Goal: Task Accomplishment & Management: Manage account settings

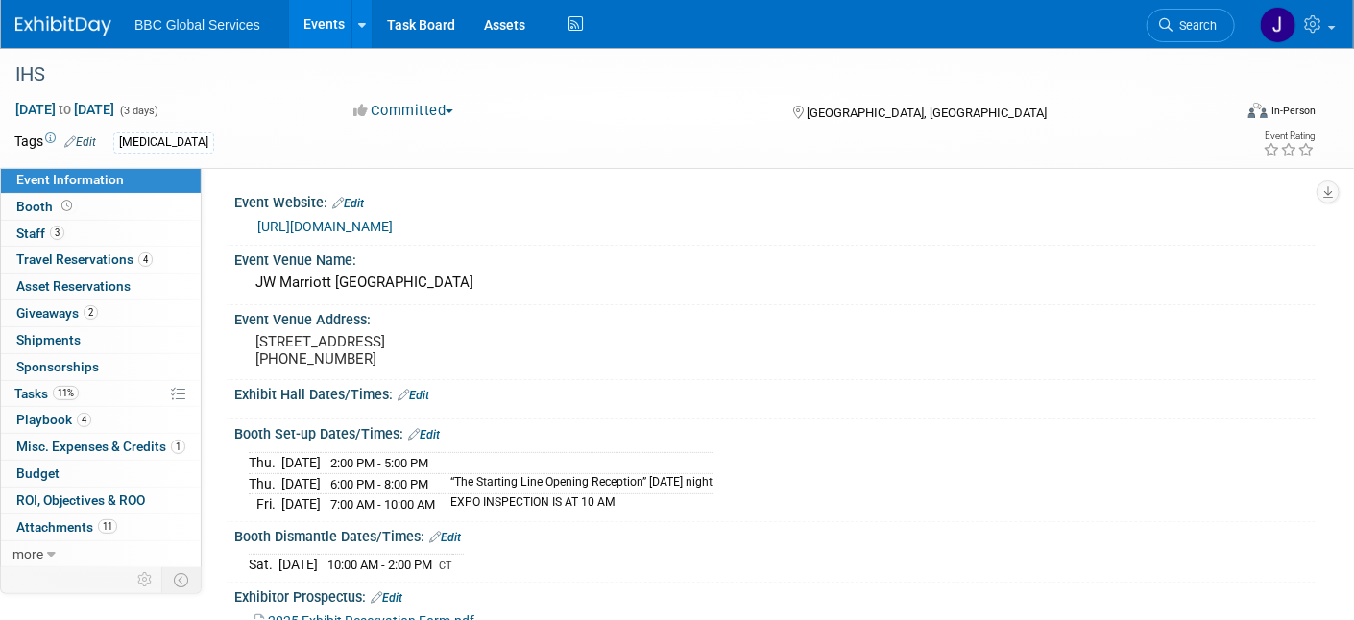
click at [81, 30] on img at bounding box center [63, 25] width 96 height 19
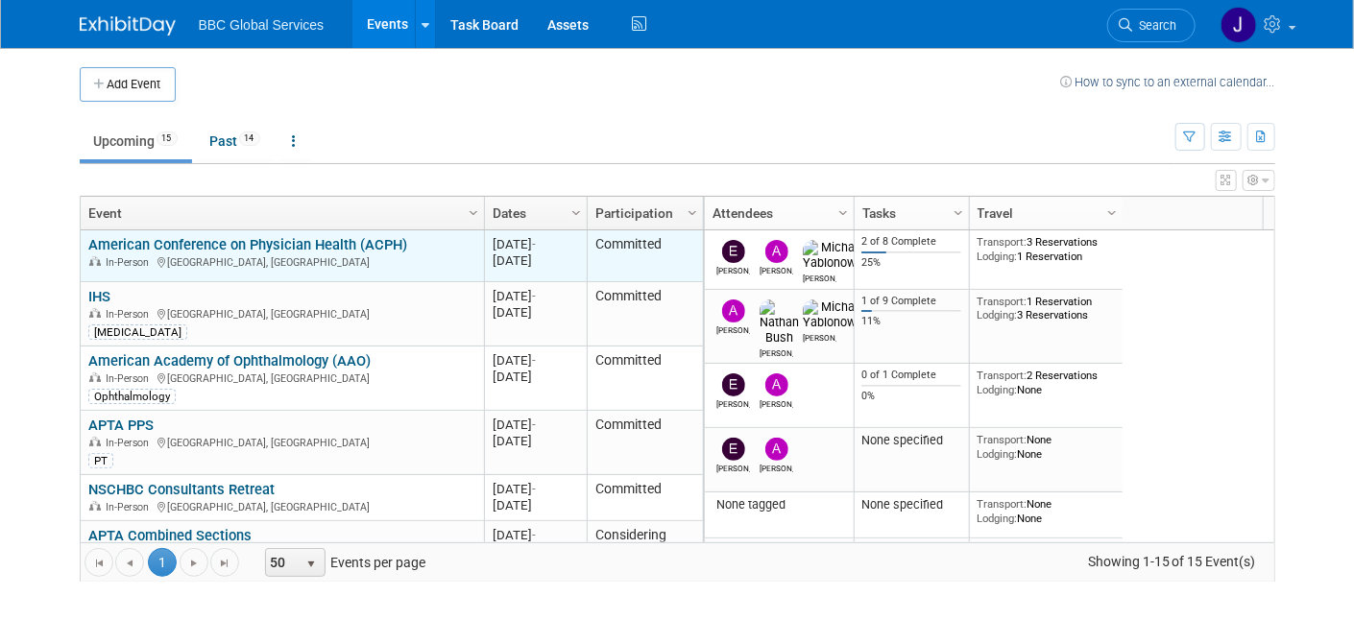
click at [226, 246] on link "American Conference on Physician Health (ACPH)" at bounding box center [247, 244] width 319 height 17
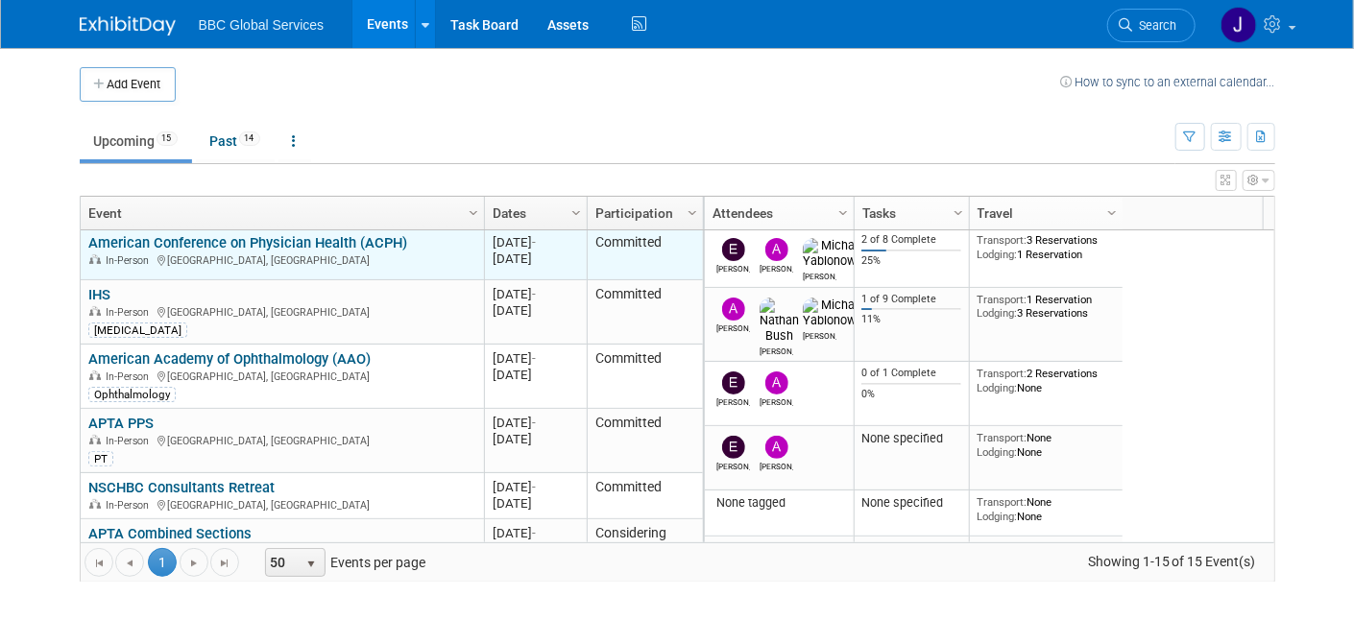
scroll to position [6, 0]
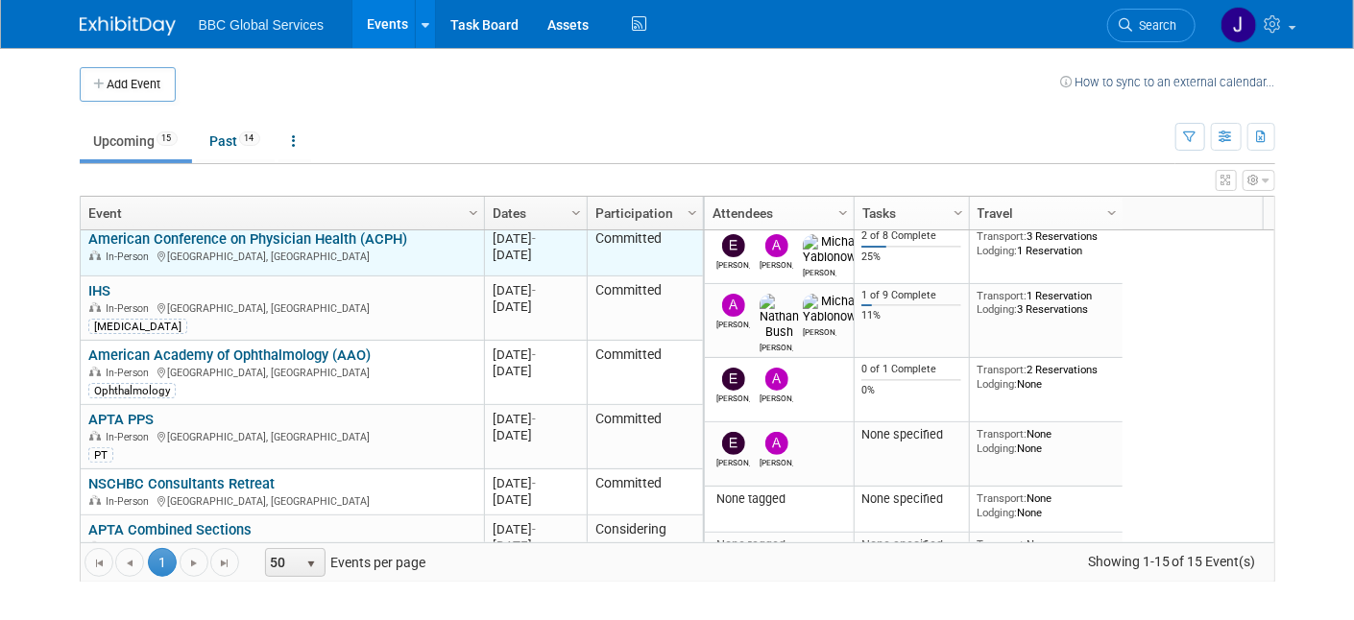
click at [255, 246] on div "American Conference on Physician Health (ACPH) In-Person Boston, MA" at bounding box center [281, 247] width 387 height 34
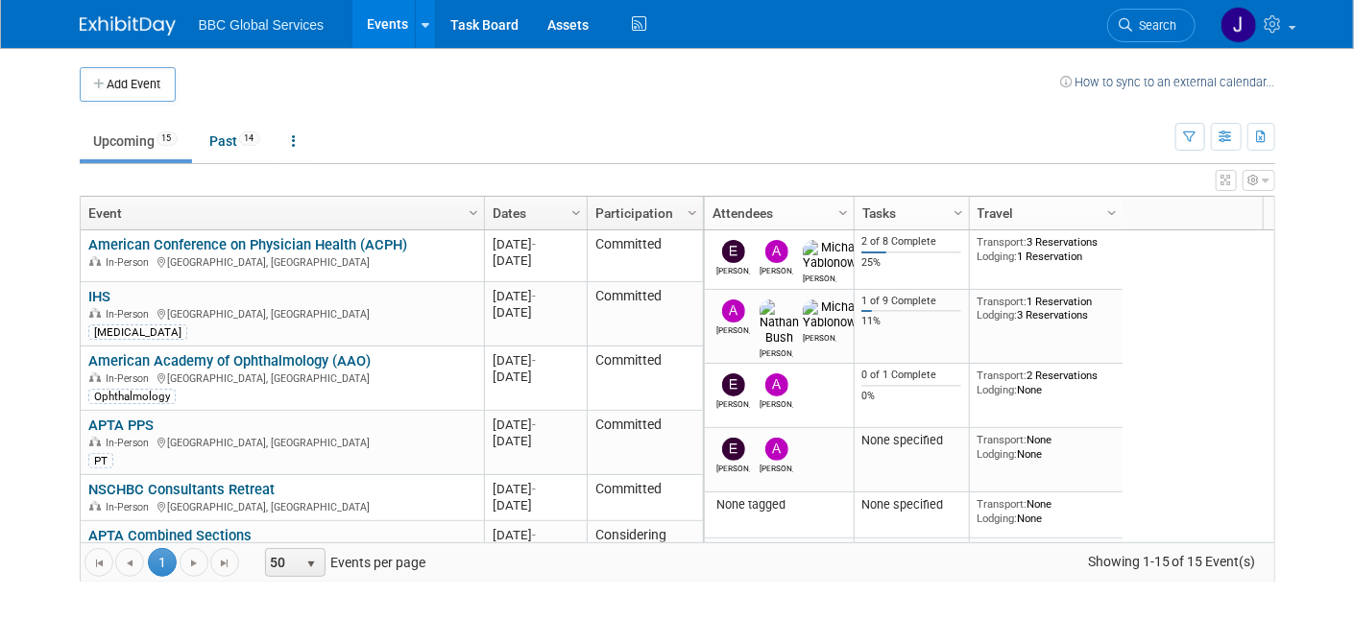
click at [165, 240] on link "American Conference on Physician Health (ACPH)" at bounding box center [247, 244] width 319 height 17
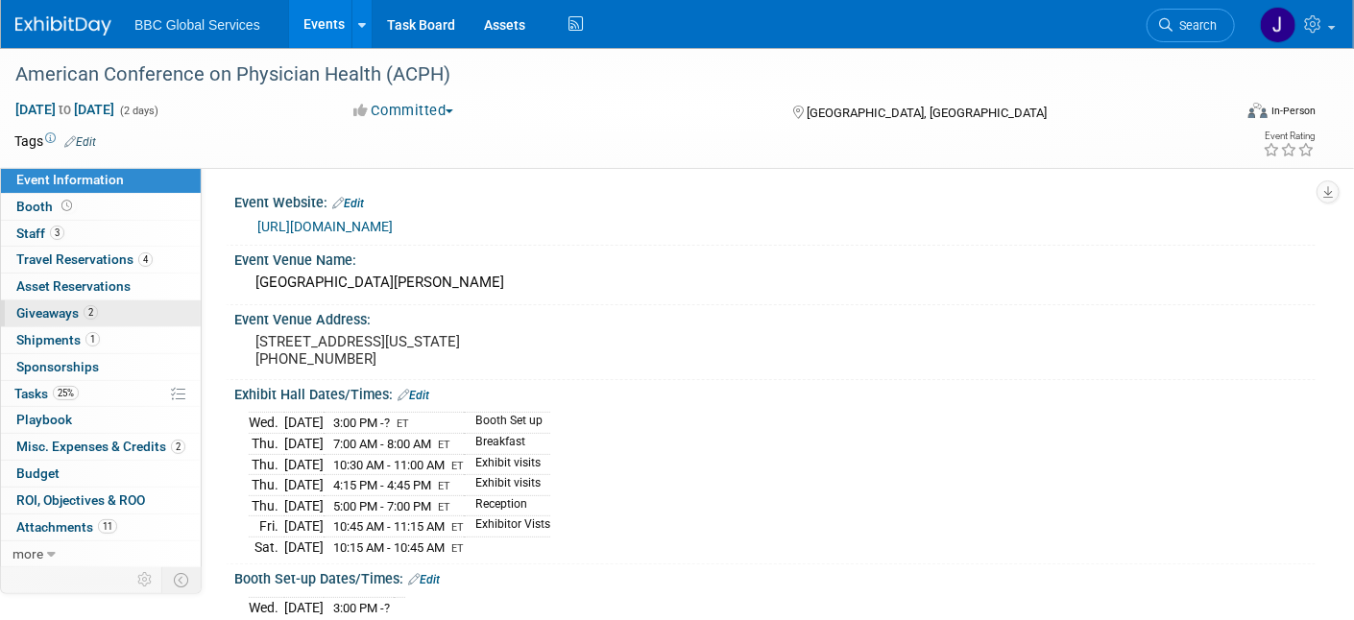
click at [41, 308] on span "Giveaways 2" at bounding box center [57, 312] width 82 height 15
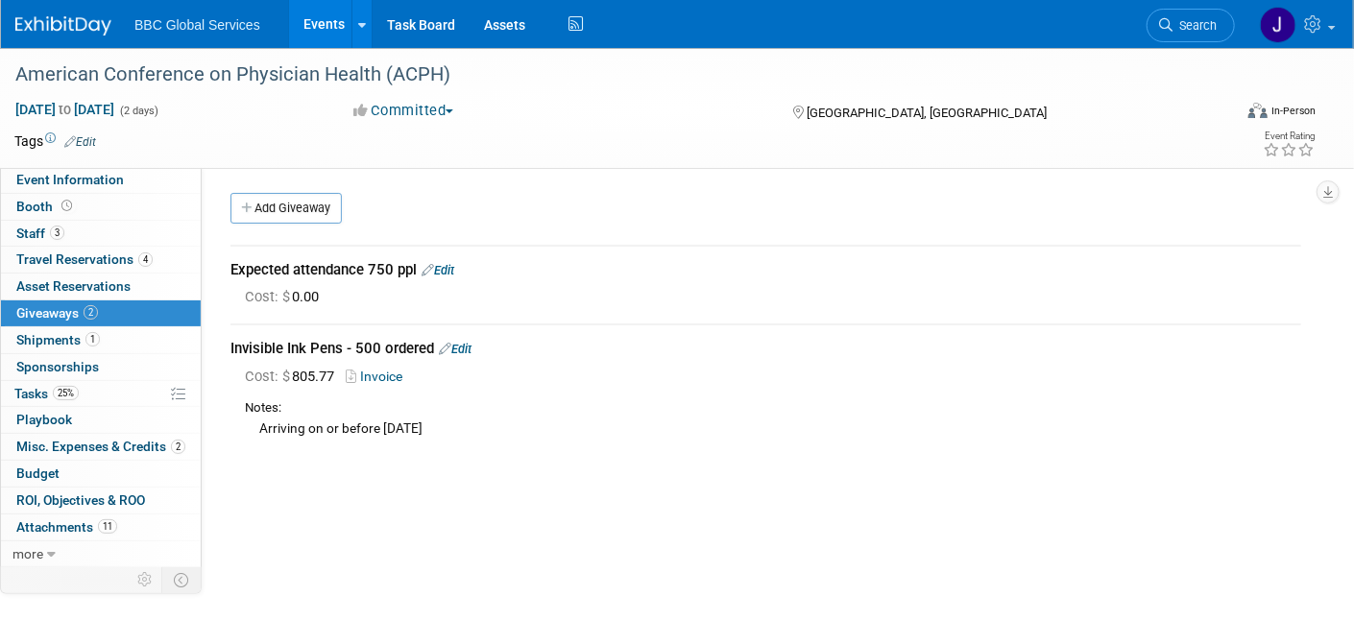
click at [466, 347] on link "Edit" at bounding box center [455, 349] width 33 height 14
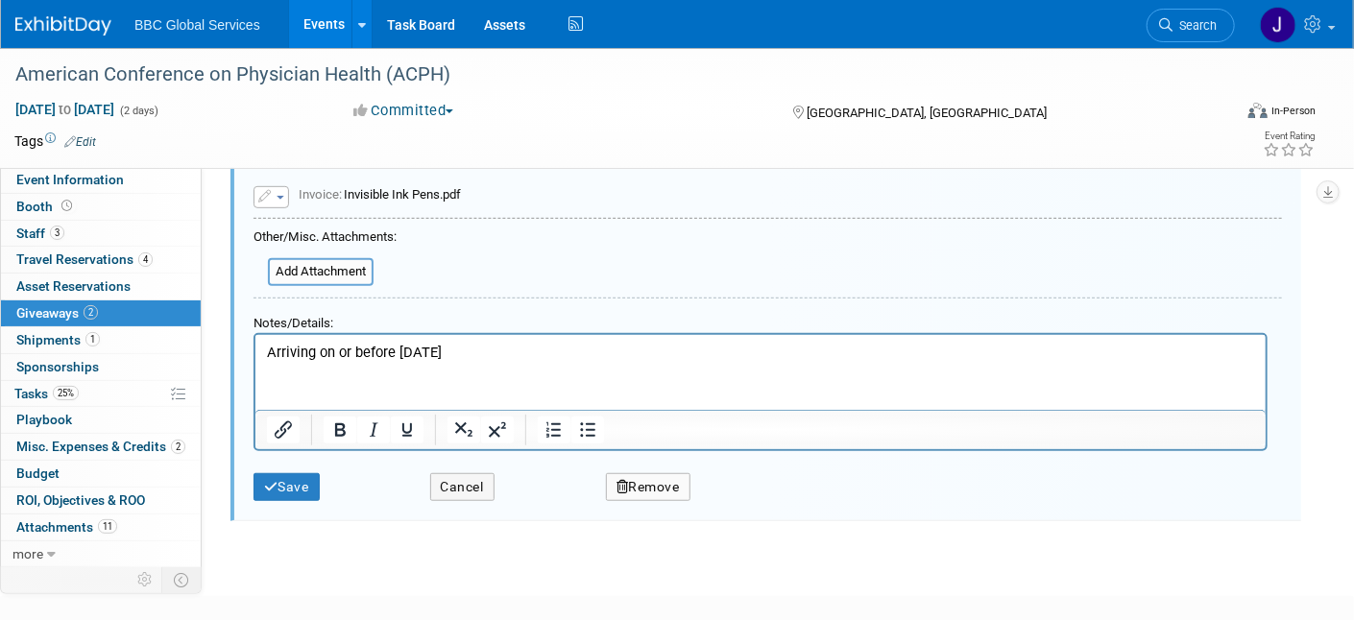
scroll to position [424, 0]
click at [268, 350] on p "Arriving on or before Sept 5th" at bounding box center [760, 350] width 988 height 20
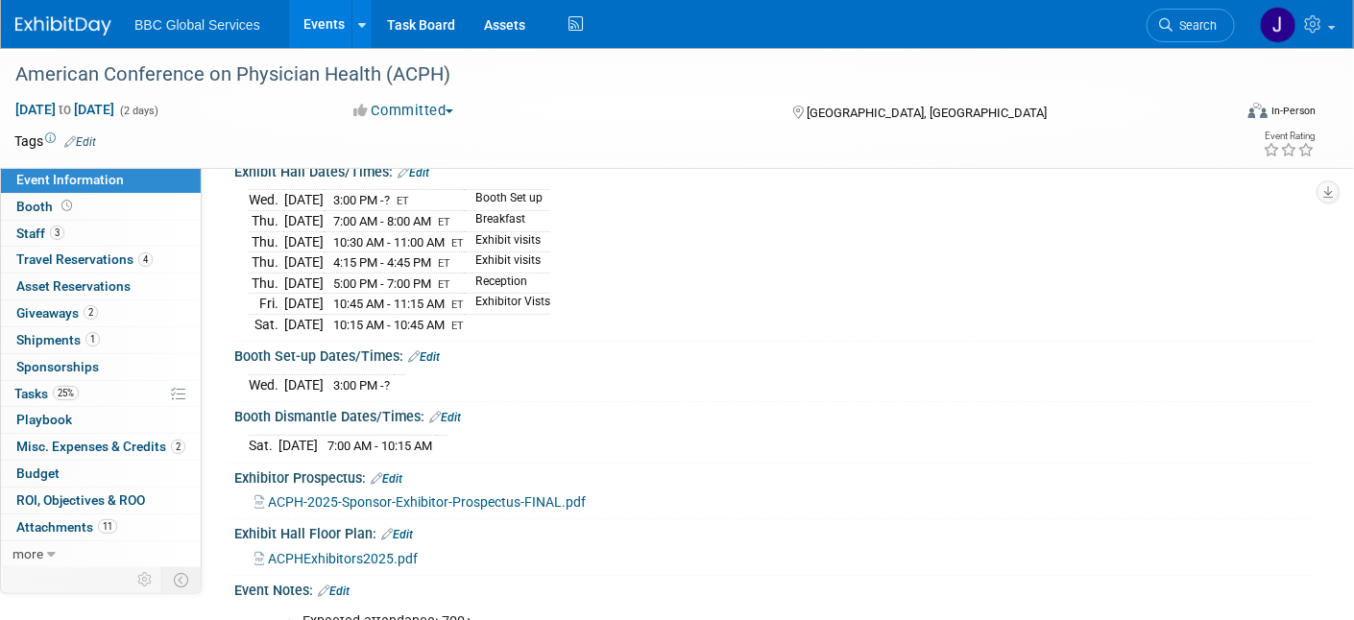
scroll to position [227, 0]
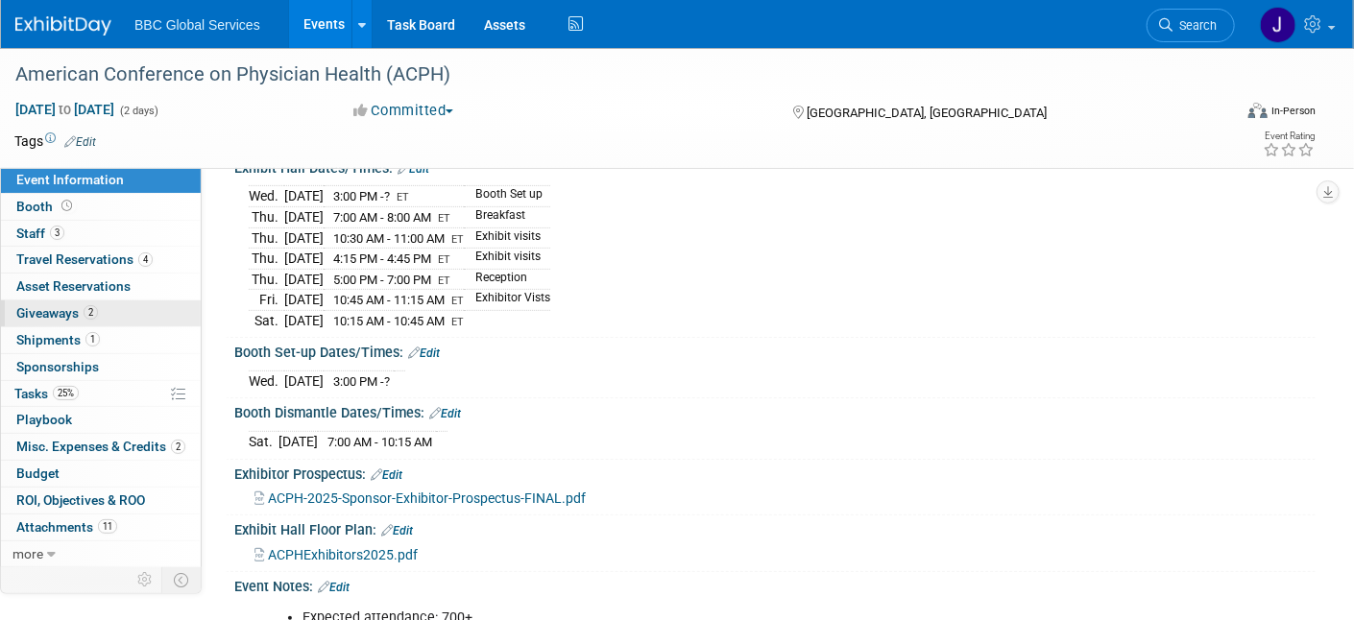
click at [48, 312] on span "Giveaways 2" at bounding box center [57, 312] width 82 height 15
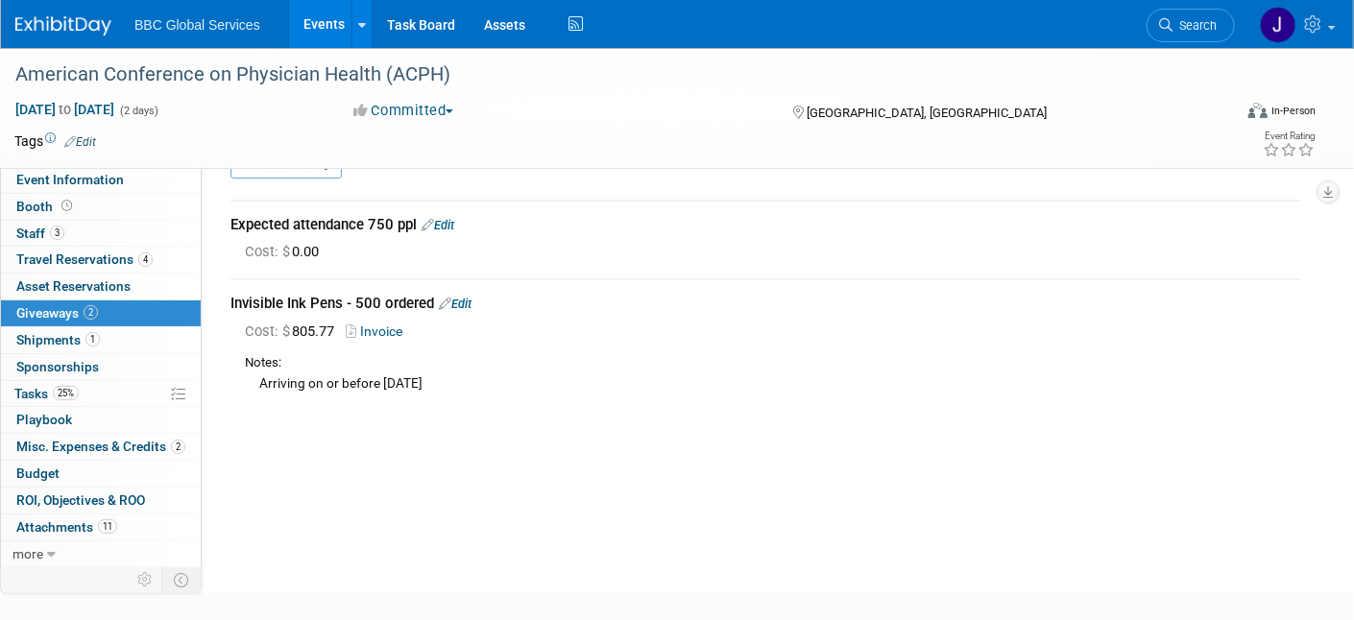
scroll to position [80, 0]
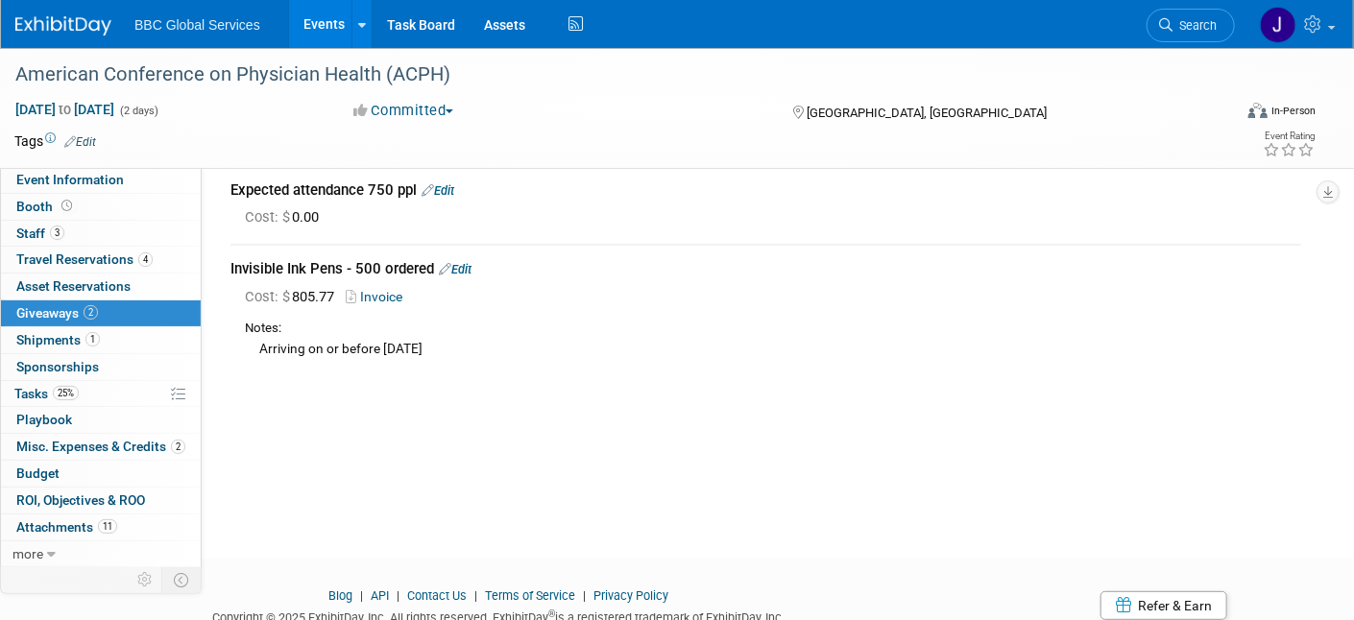
click at [465, 268] on link "Edit" at bounding box center [455, 269] width 33 height 14
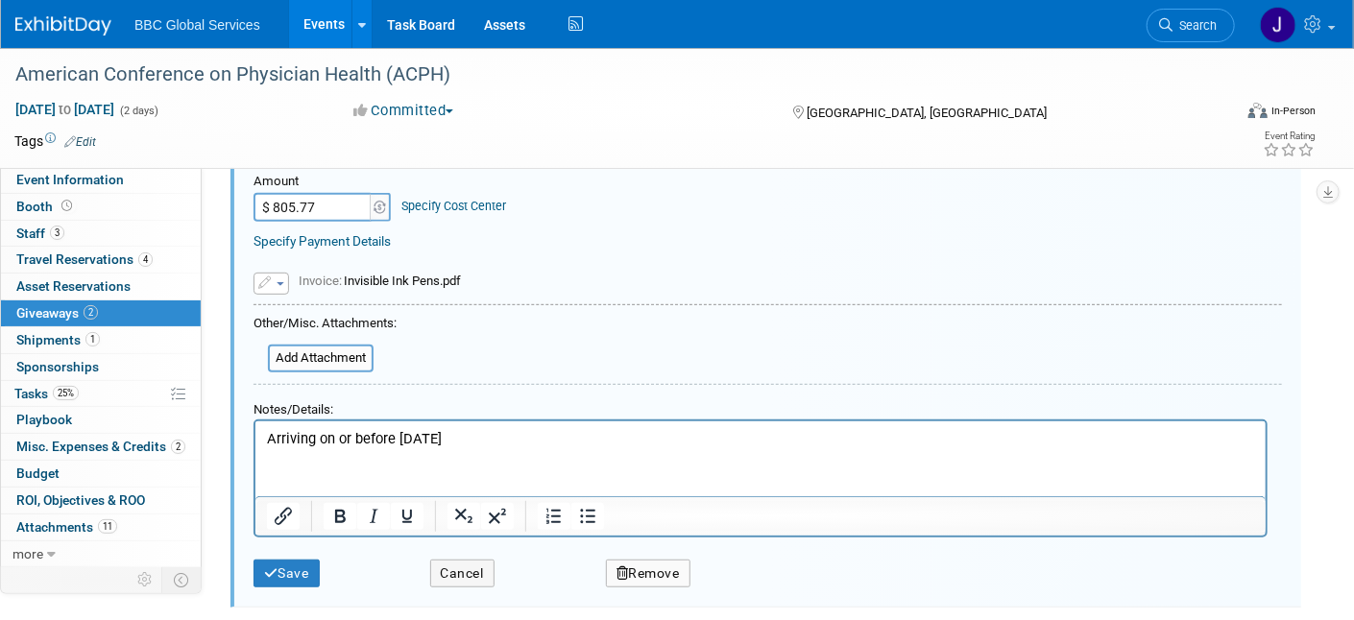
scroll to position [347, 0]
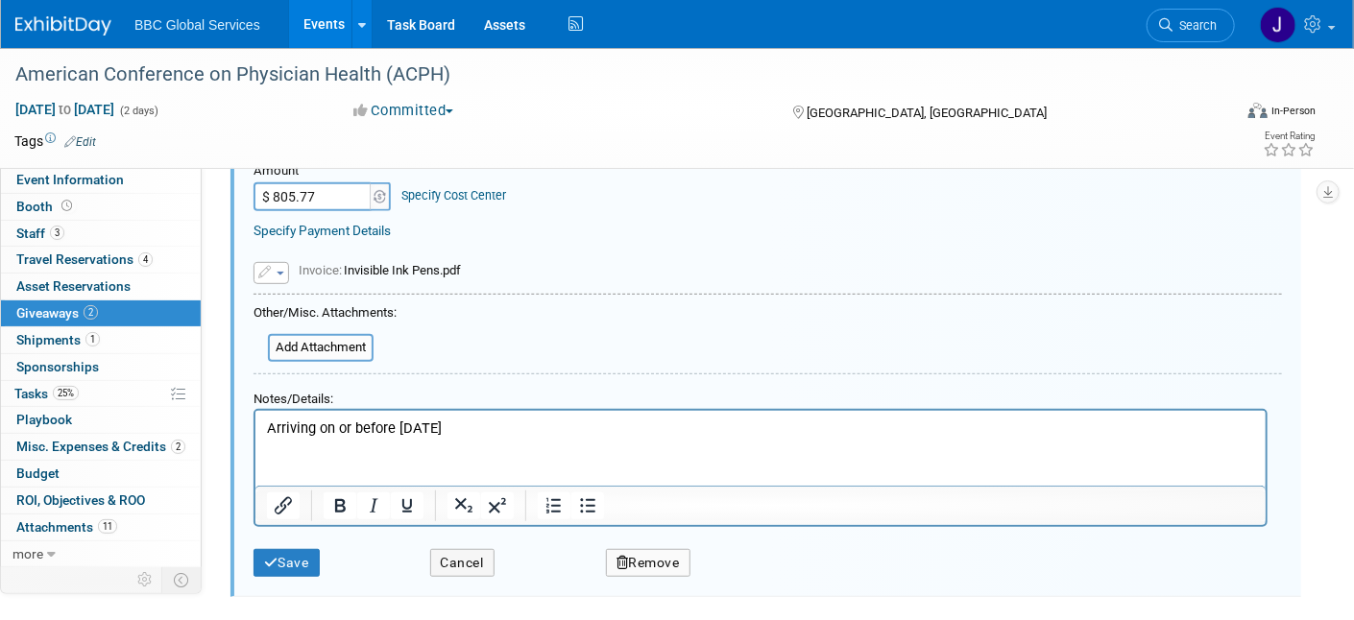
click at [268, 428] on p "Arriving on or before Sept 5th" at bounding box center [760, 428] width 988 height 20
drag, startPoint x: 588, startPoint y: 499, endPoint x: 572, endPoint y: 494, distance: 16.4
click at [588, 499] on icon "Bullet list" at bounding box center [587, 506] width 23 height 23
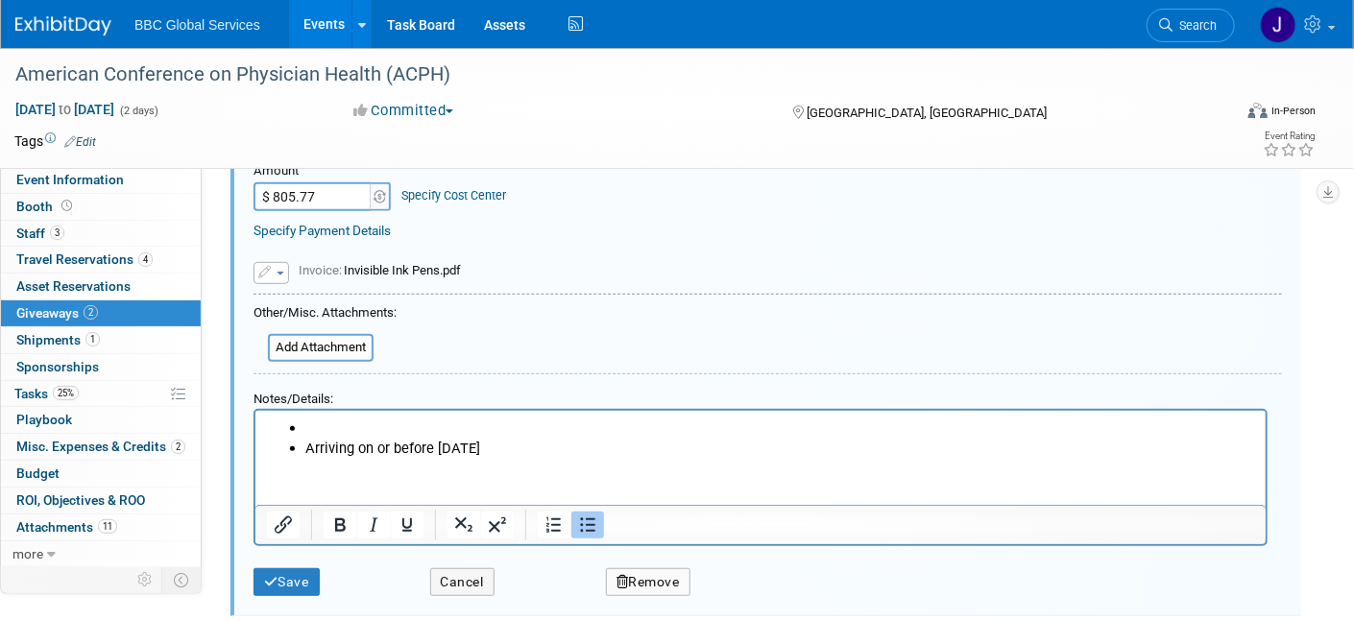
click at [318, 428] on li "Rich Text Area. Press ALT-0 for help." at bounding box center [779, 428] width 950 height 20
drag, startPoint x: 494, startPoint y: 448, endPoint x: 300, endPoint y: 448, distance: 194.0
click at [302, 449] on ul "Rec'd 8.28.2025 Arriving on or before Sept 5th" at bounding box center [760, 437] width 988 height 39
click at [304, 424] on li "Rec'd 8.28.2025" at bounding box center [779, 428] width 950 height 20
click at [301, 569] on button "Save" at bounding box center [287, 583] width 66 height 28
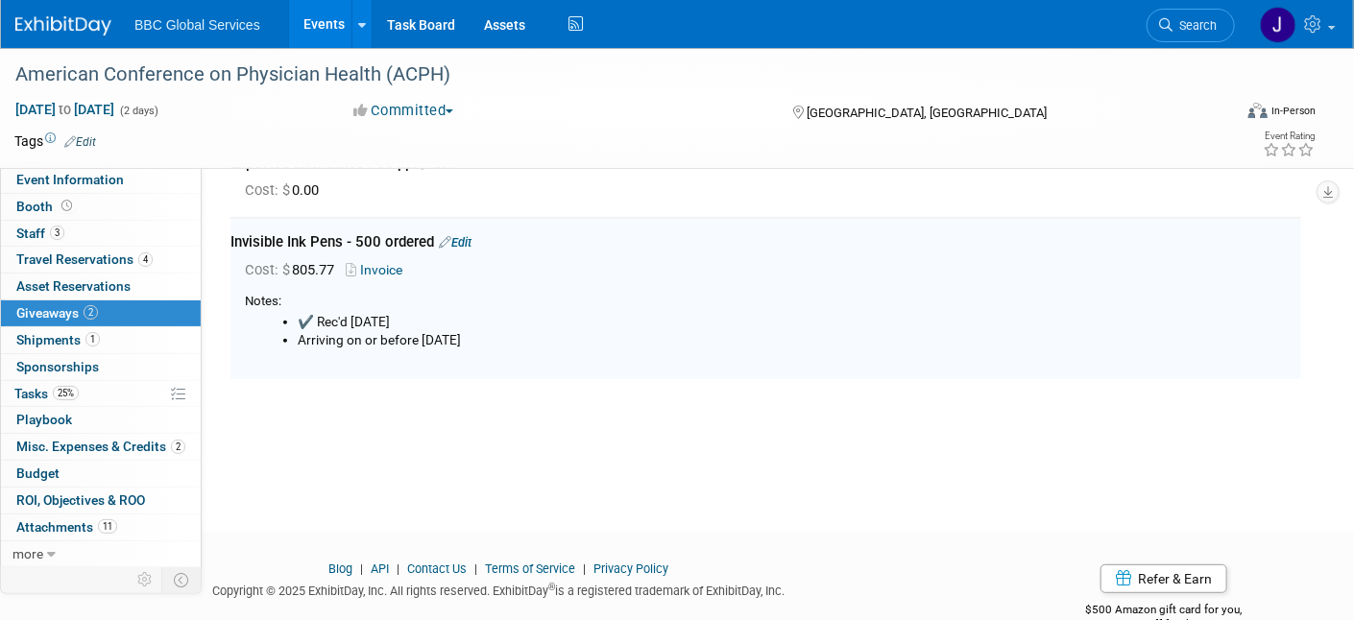
scroll to position [0, 0]
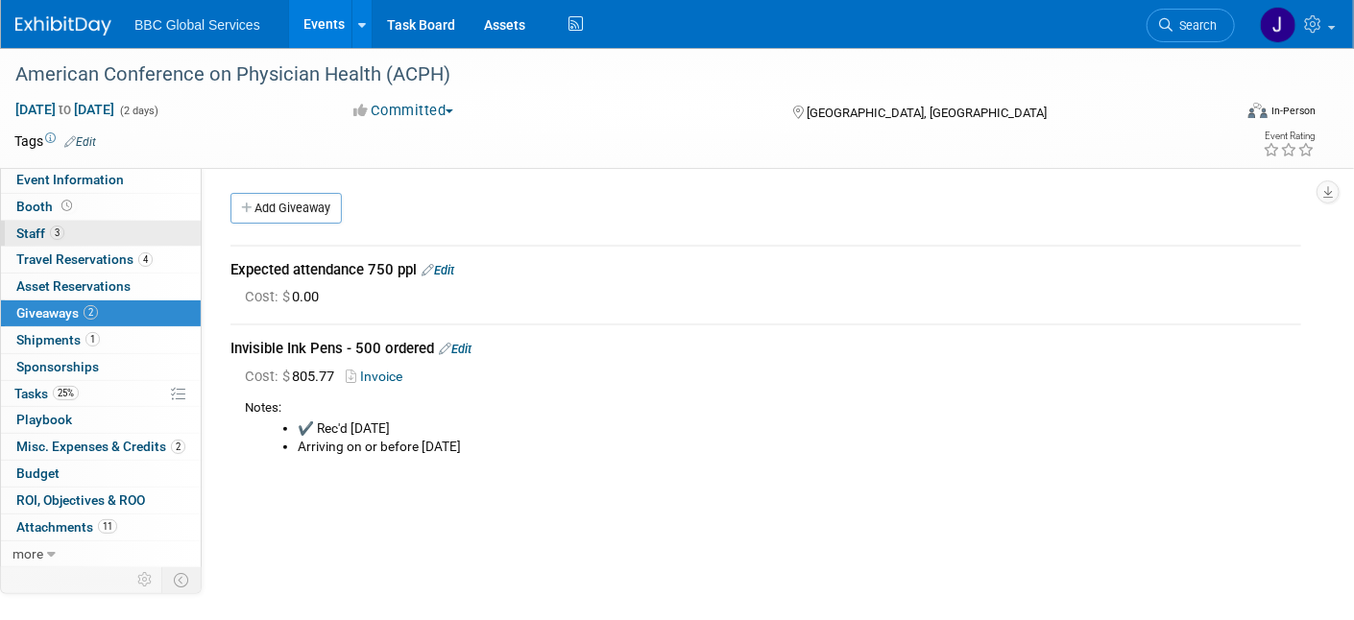
click at [31, 234] on span "Staff 3" at bounding box center [40, 233] width 48 height 15
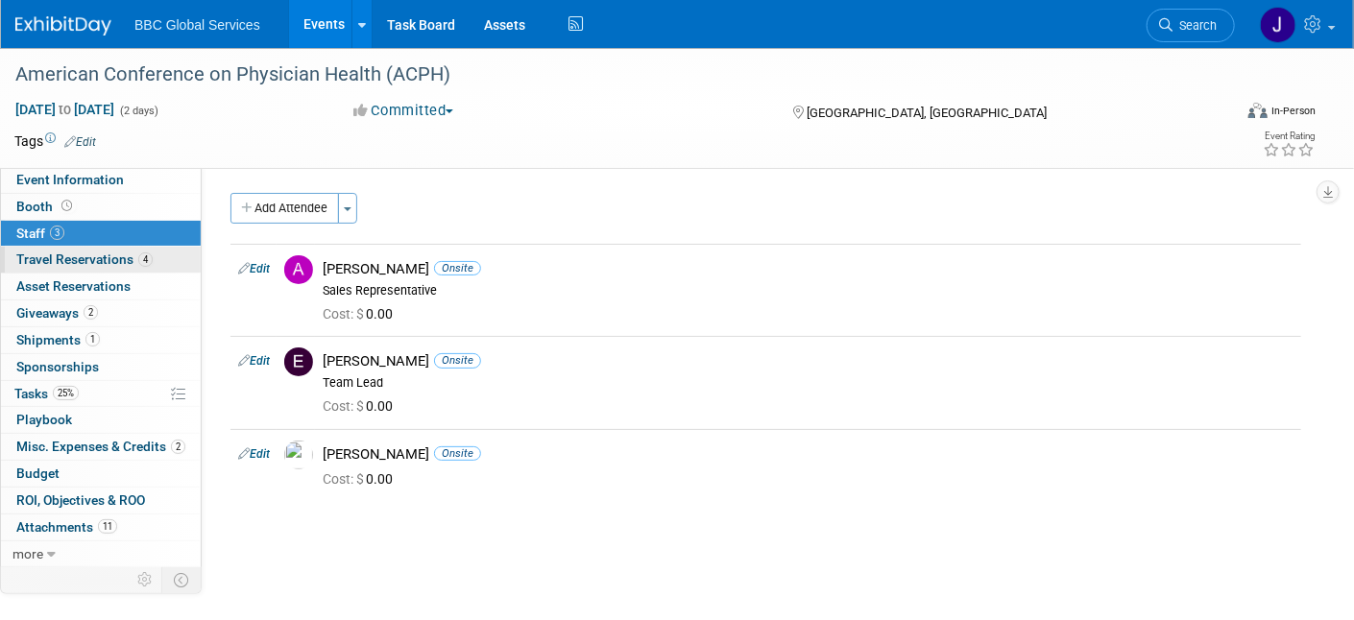
click at [35, 263] on span "Travel Reservations 4" at bounding box center [84, 259] width 136 height 15
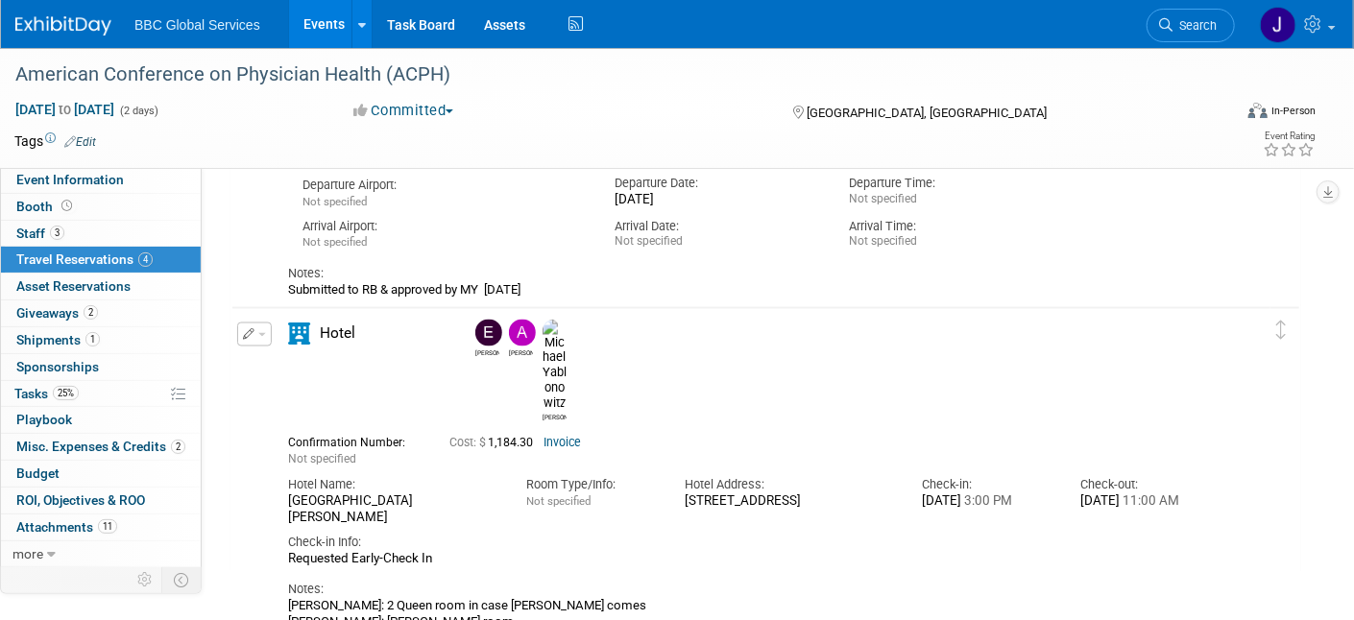
scroll to position [1333, 0]
click at [42, 314] on span "Giveaways 2" at bounding box center [57, 312] width 82 height 15
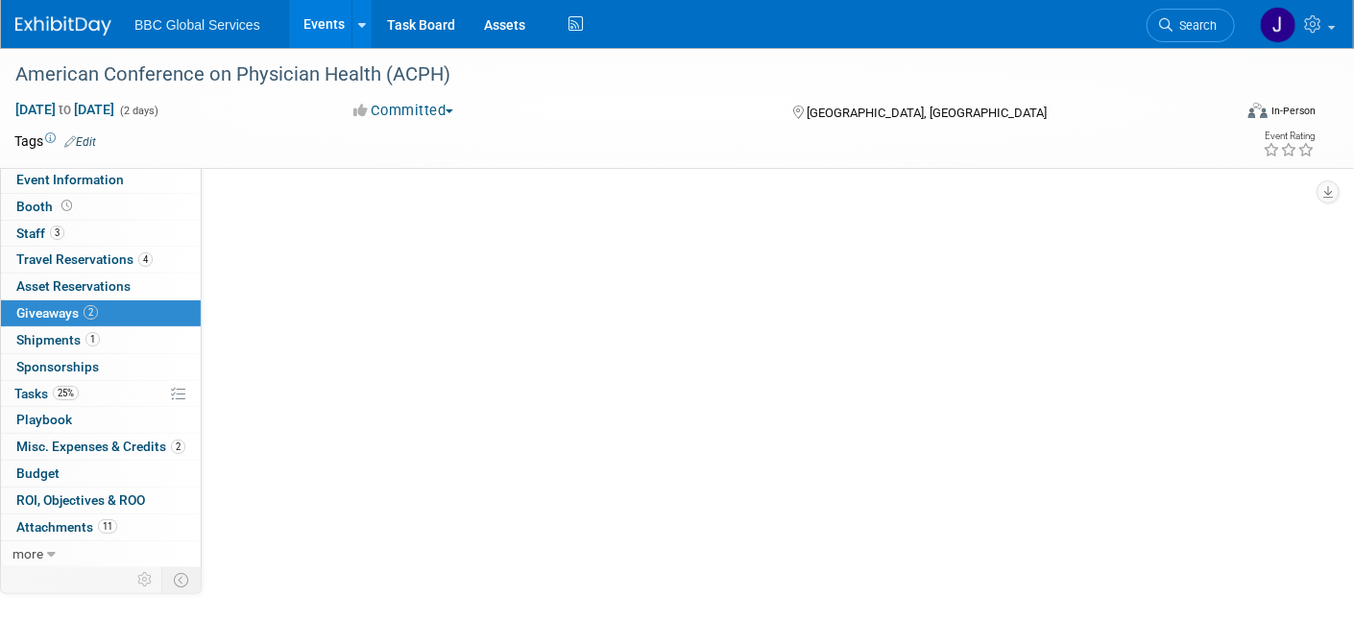
scroll to position [0, 0]
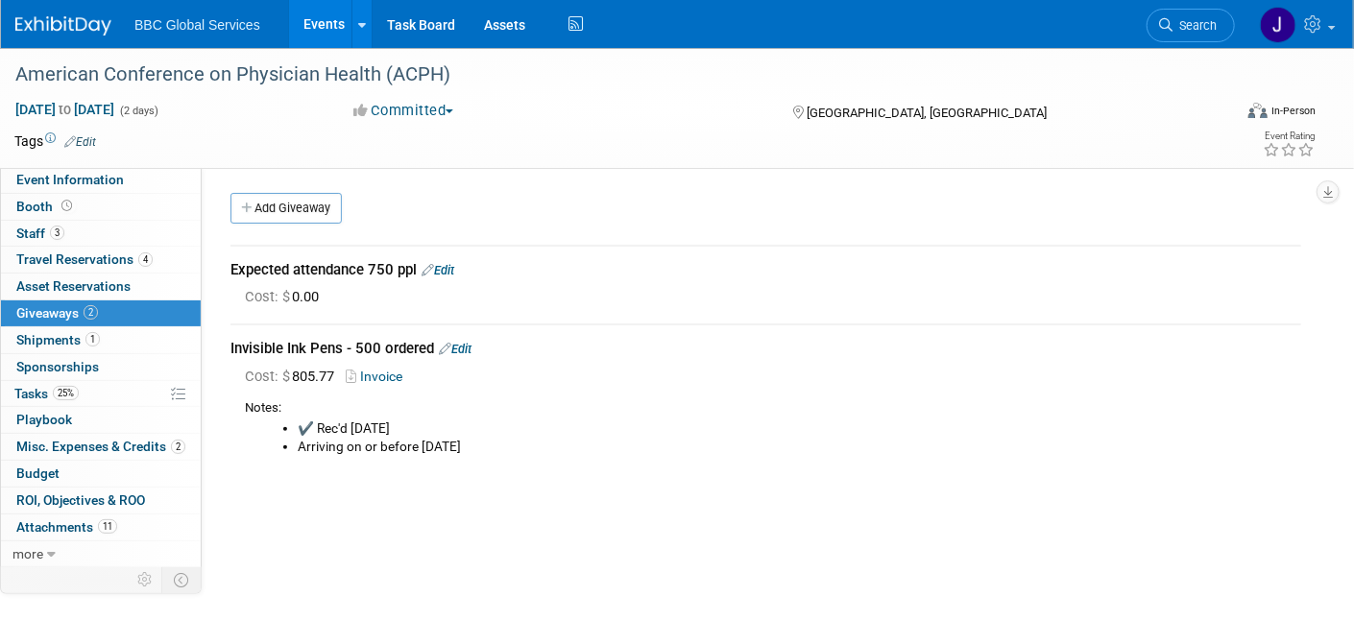
click at [448, 271] on link "Edit" at bounding box center [438, 270] width 33 height 14
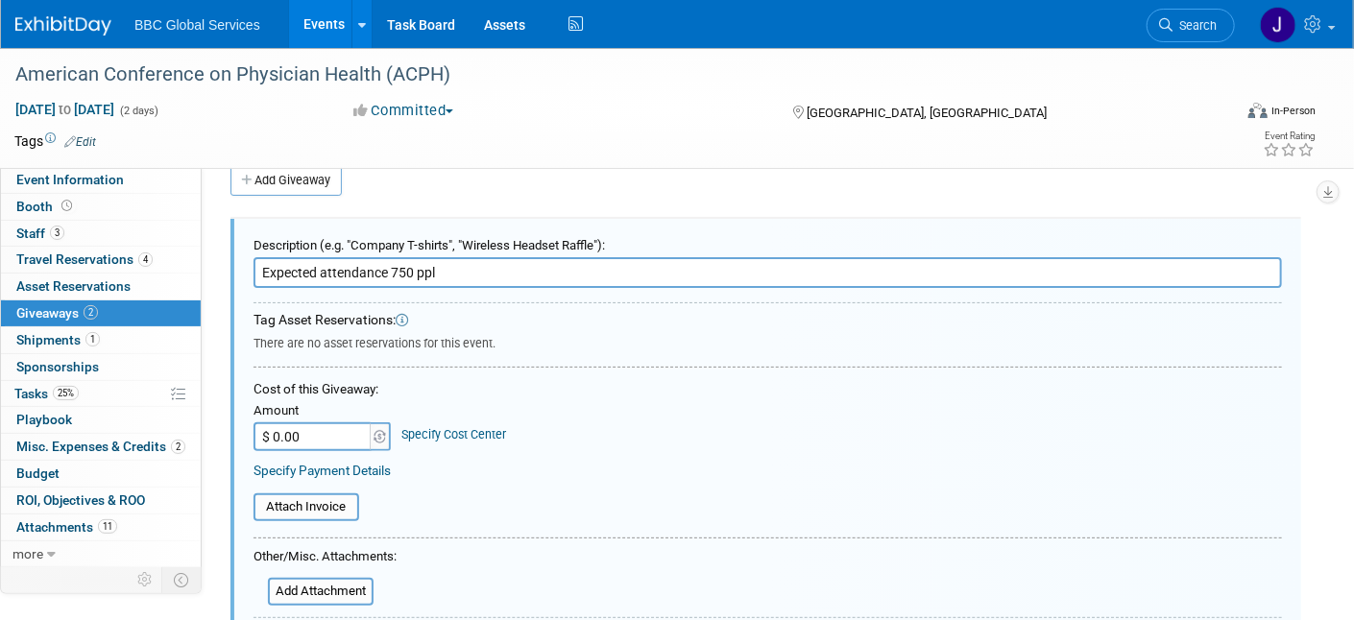
drag, startPoint x: 435, startPoint y: 268, endPoint x: 249, endPoint y: 274, distance: 186.4
click at [248, 274] on div "Description (e.g. "Company T-shirts", "Wireless Headset Raffle"): Expected atte…" at bounding box center [765, 519] width 1071 height 600
click at [465, 275] on input "Expected attendance 750 ppl" at bounding box center [768, 272] width 1029 height 31
click at [43, 344] on span "Shipments 1" at bounding box center [58, 339] width 84 height 15
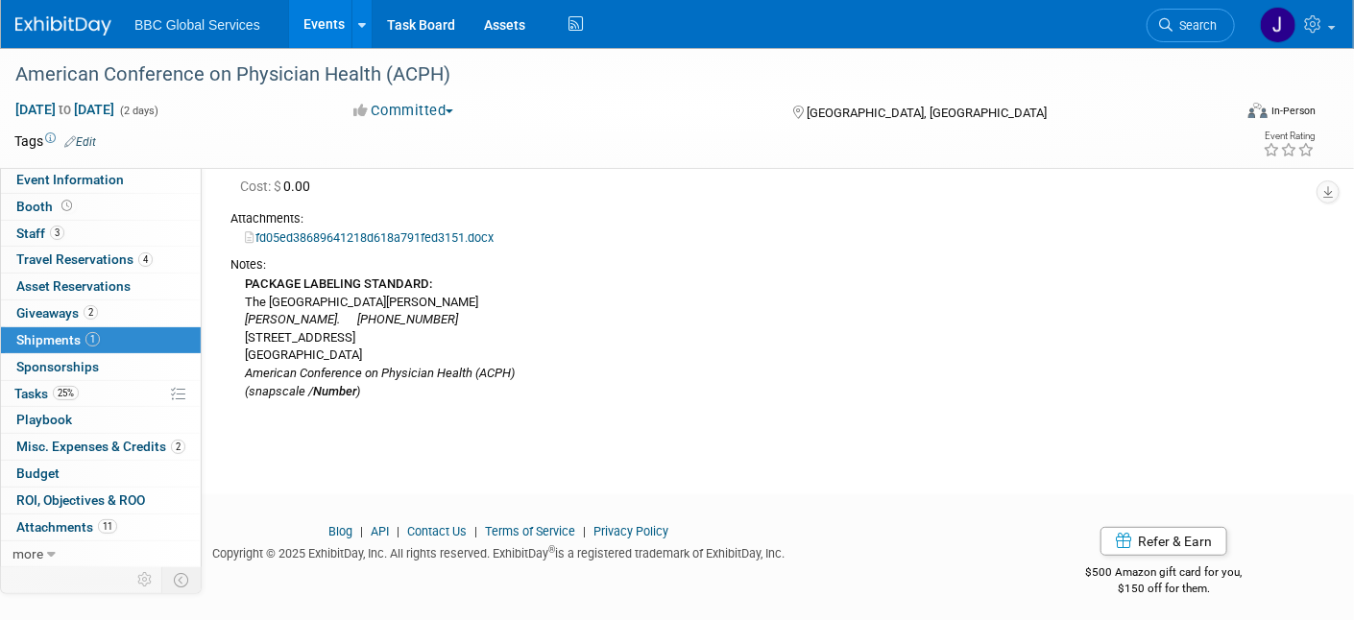
scroll to position [201, 0]
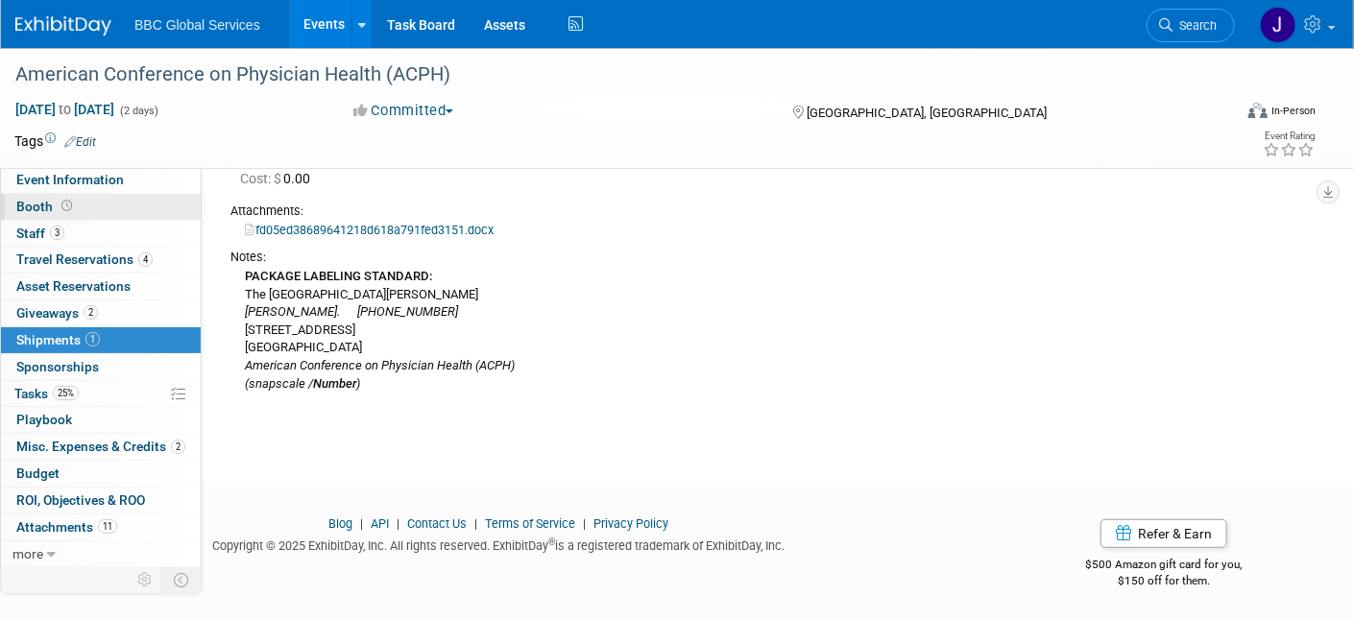
click at [25, 208] on span "Booth" at bounding box center [46, 206] width 60 height 15
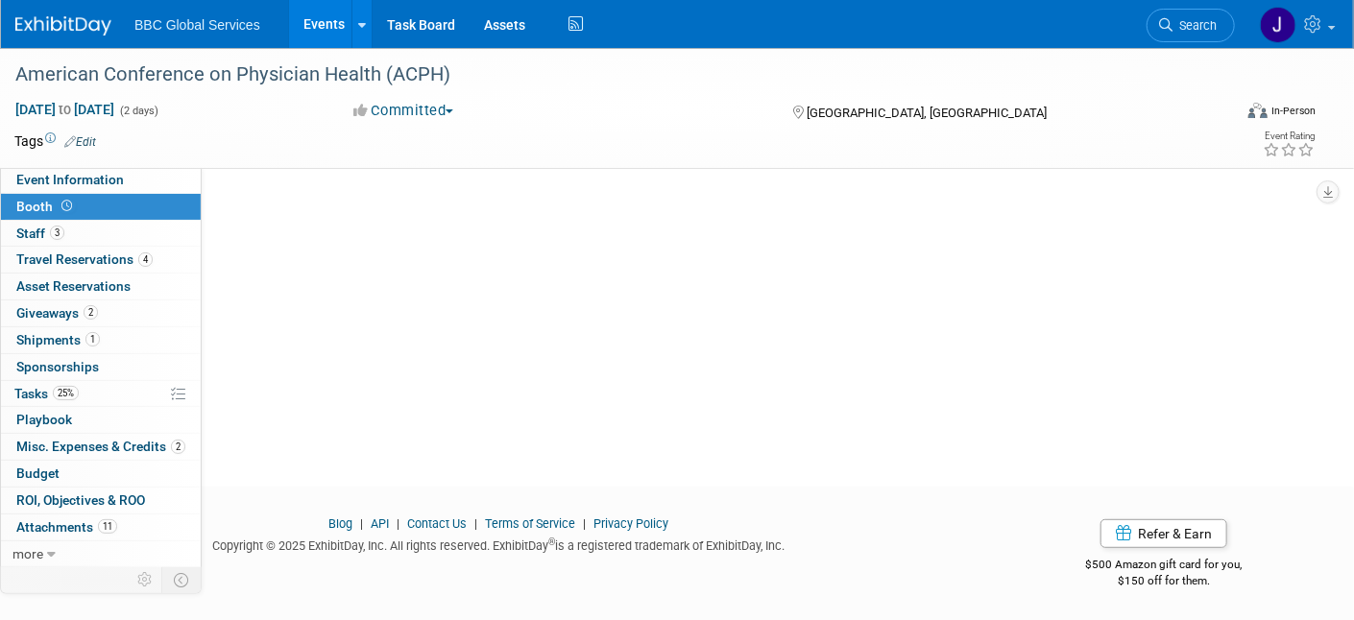
scroll to position [0, 0]
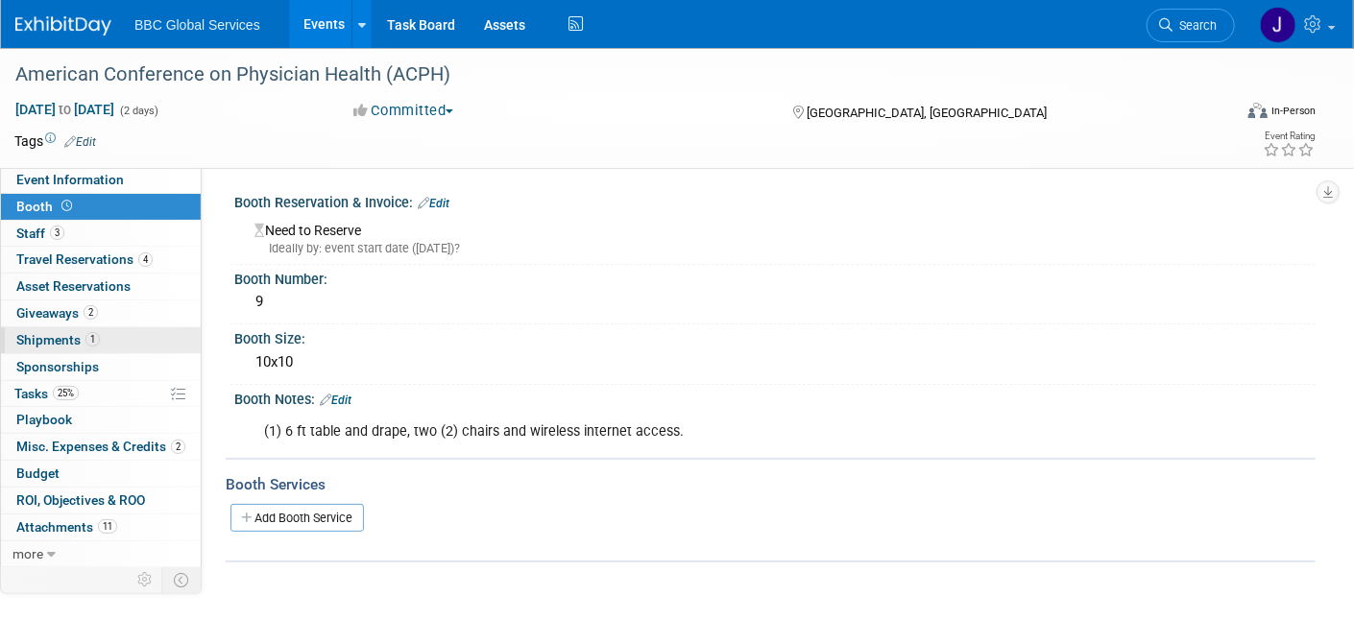
click at [48, 335] on span "Shipments 1" at bounding box center [58, 339] width 84 height 15
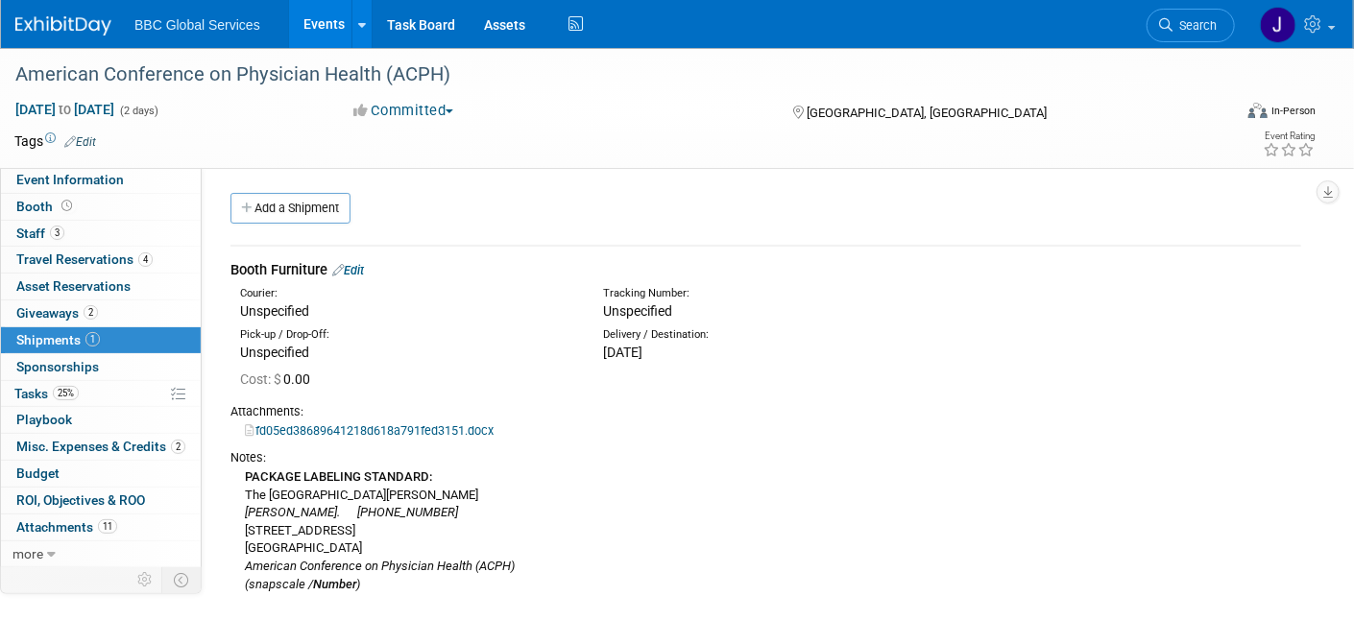
scroll to position [35, 0]
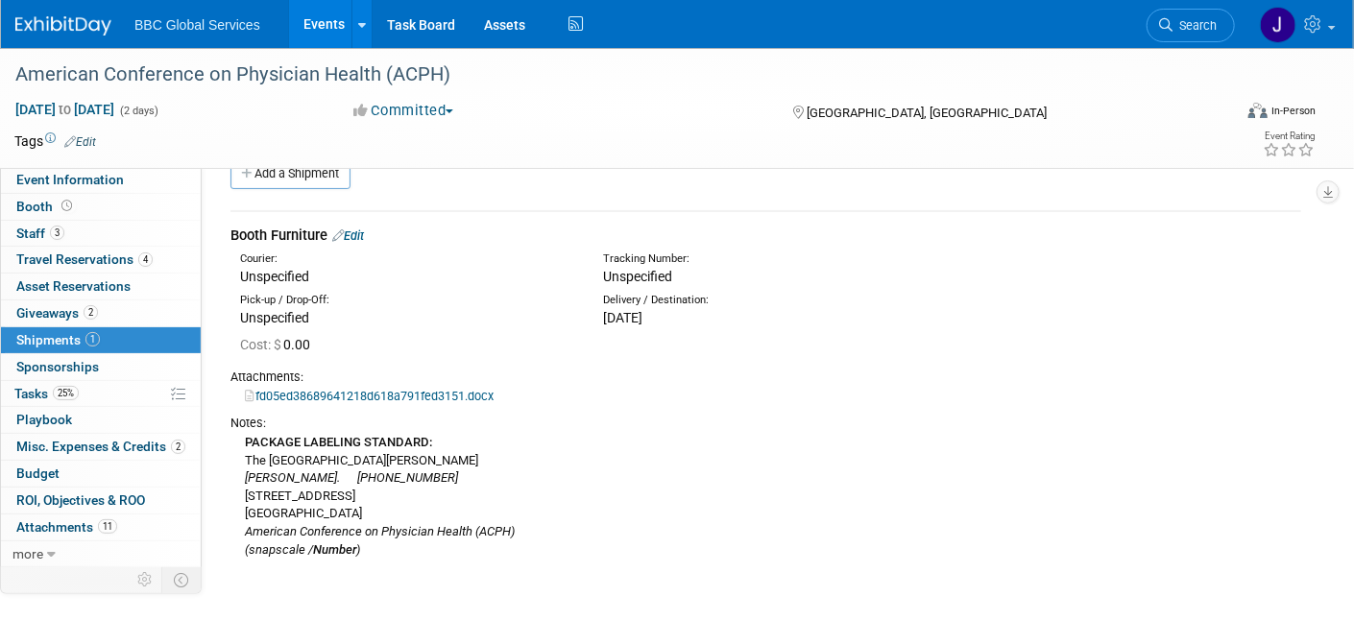
click at [358, 550] on icon "(snapscale / Number )" at bounding box center [302, 550] width 115 height 14
click at [359, 237] on link "Edit" at bounding box center [348, 236] width 32 height 14
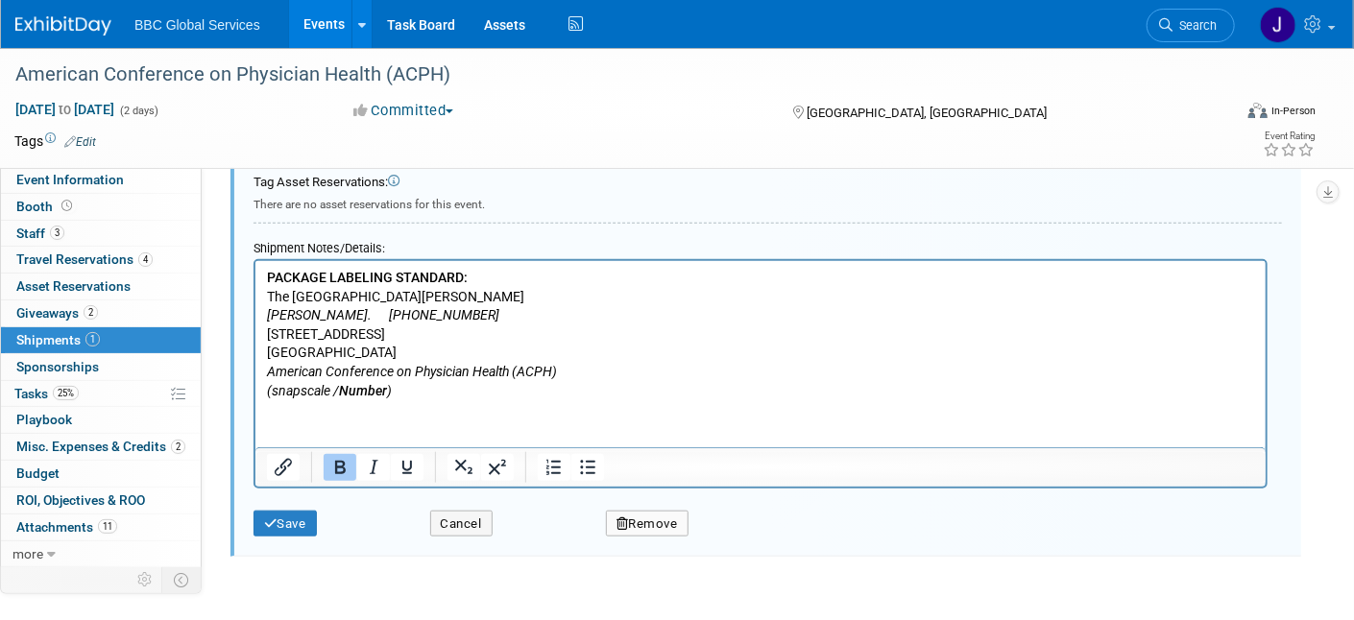
scroll to position [655, 0]
click at [386, 390] on b "Number" at bounding box center [362, 387] width 48 height 15
drag, startPoint x: 376, startPoint y: 311, endPoint x: 254, endPoint y: 319, distance: 123.2
click at [254, 319] on html "PACKAGE LABELING STANDARD: The Westin Copley Place Hotel Ethan Denkensohn. (732…" at bounding box center [759, 327] width 1010 height 139
drag, startPoint x: 465, startPoint y: 314, endPoint x: 365, endPoint y: 313, distance: 99.9
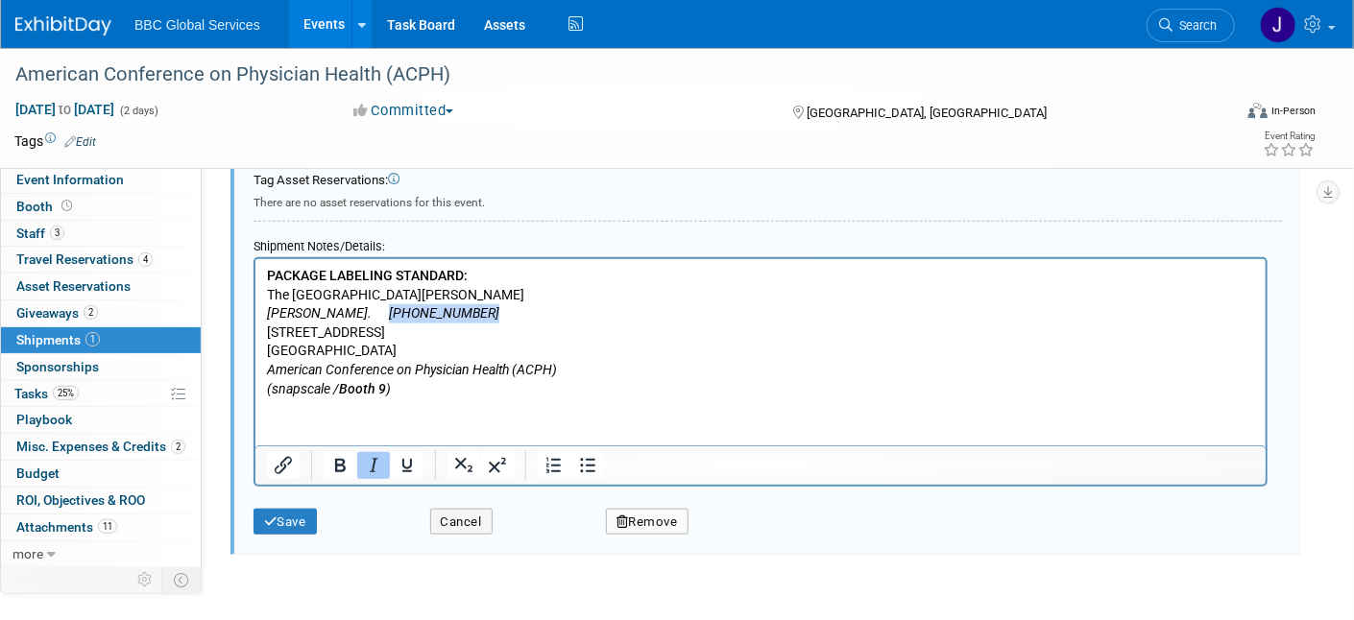
click at [365, 313] on p "PACKAGE LABELING STANDARD: The Westin Copley Place Hotel Alex Corrigan. (732) 3…" at bounding box center [760, 332] width 988 height 132
click at [292, 516] on button "Save" at bounding box center [285, 522] width 63 height 27
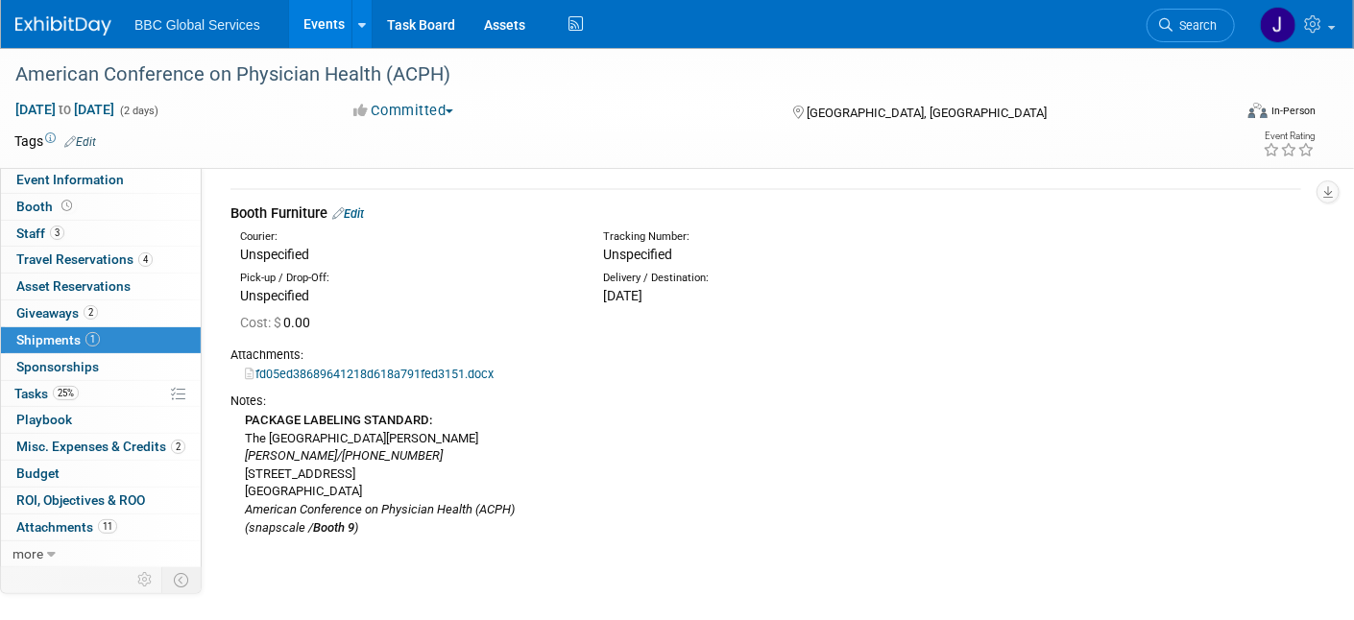
scroll to position [61, 0]
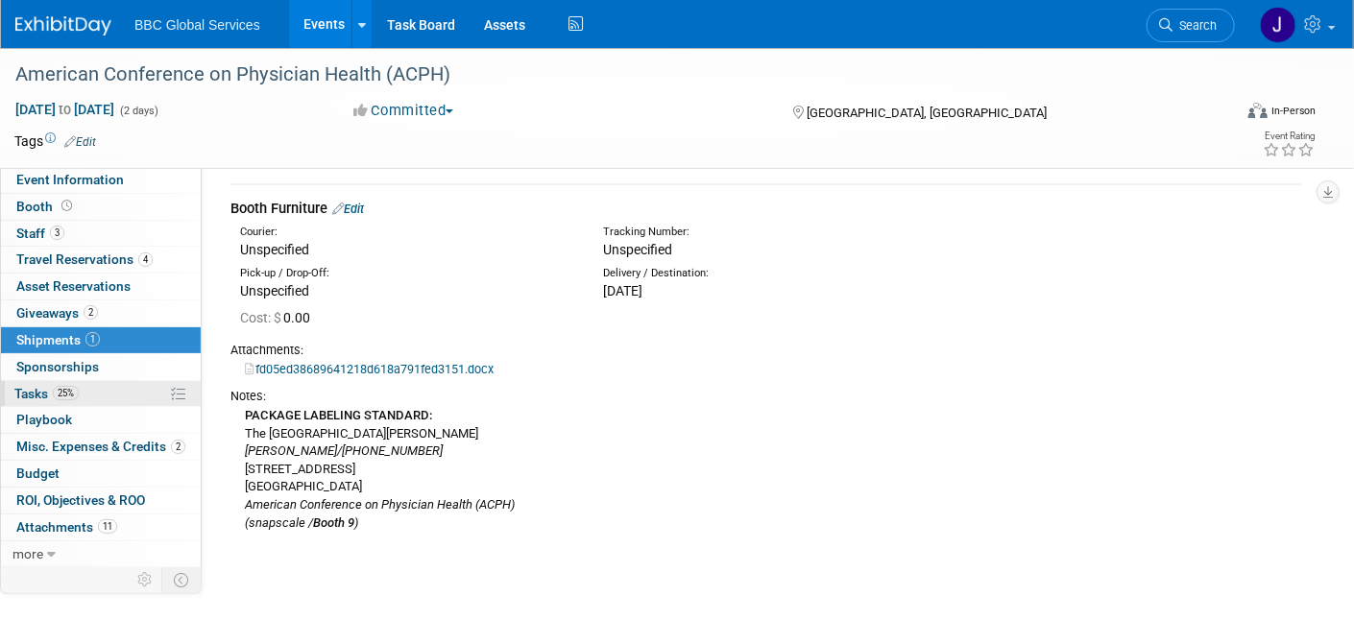
click at [32, 386] on span "Tasks 25%" at bounding box center [46, 393] width 64 height 15
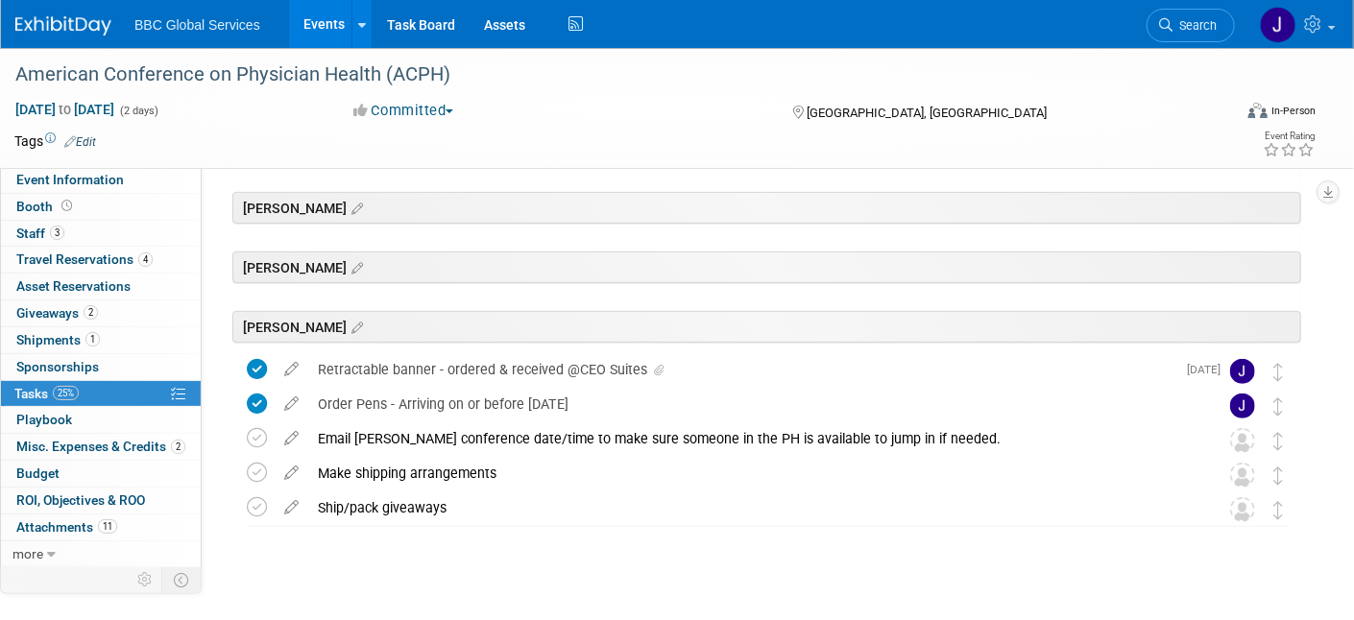
scroll to position [280, 0]
click at [347, 157] on icon at bounding box center [355, 147] width 16 height 17
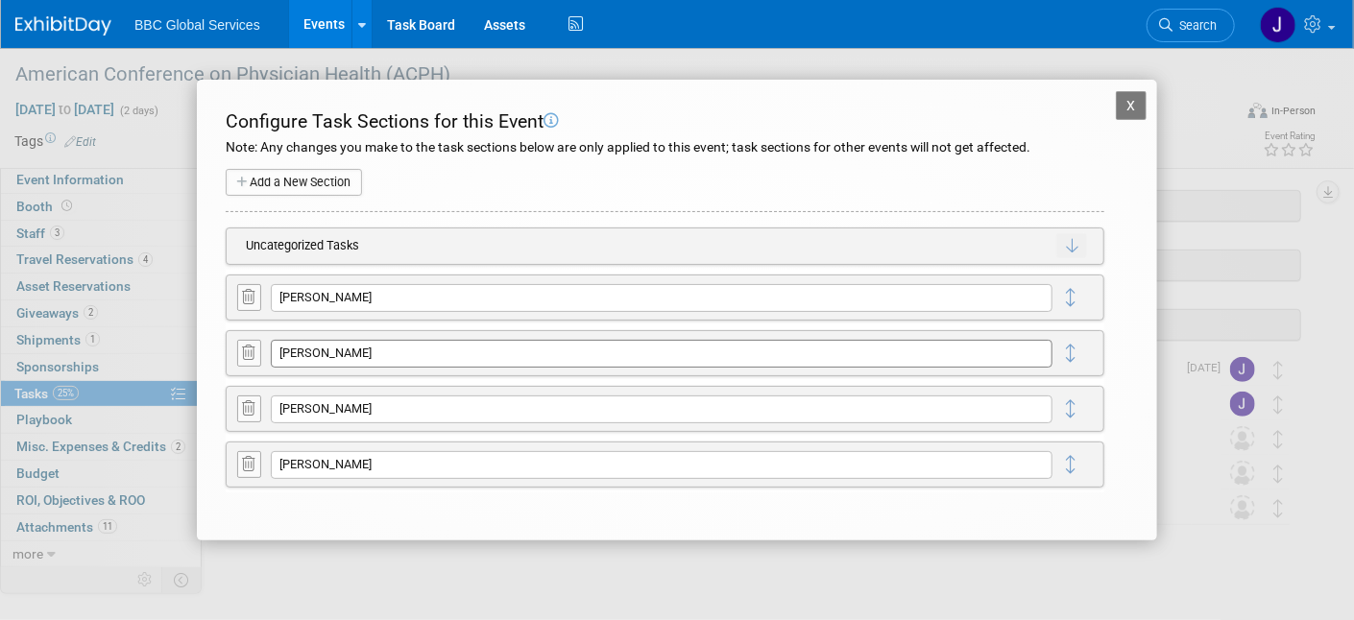
scroll to position [301, 0]
click at [247, 407] on icon at bounding box center [249, 408] width 12 height 14
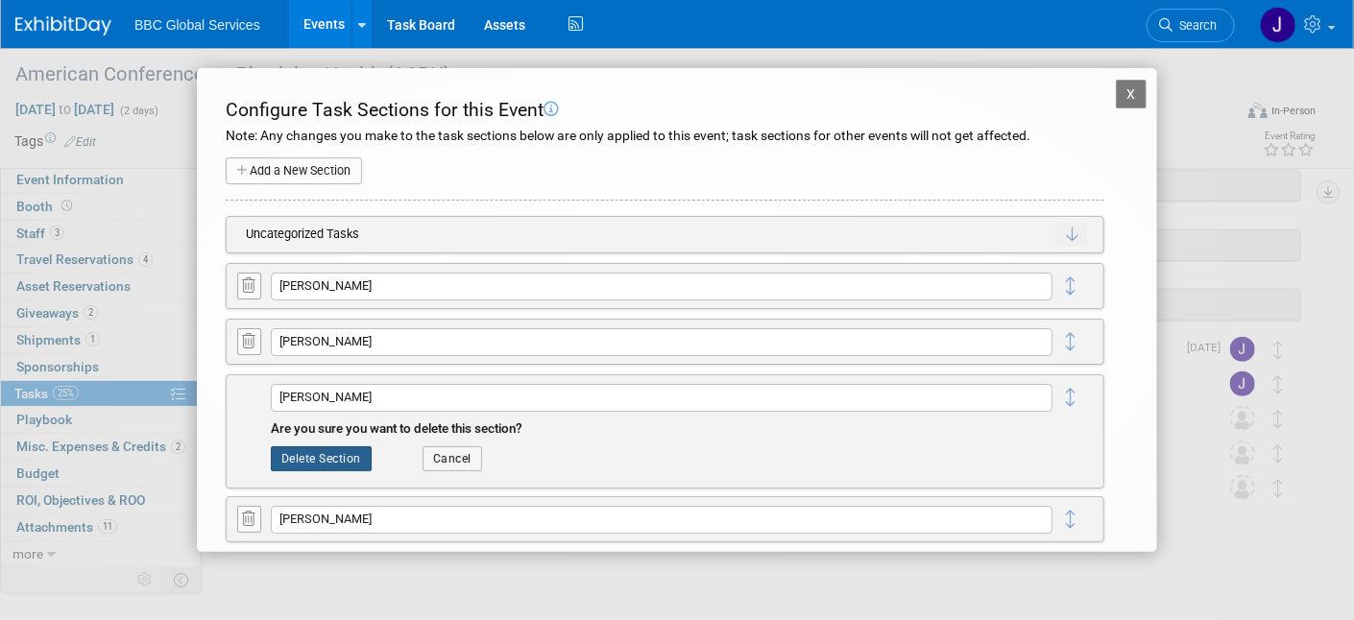
click at [310, 454] on button "Delete Section" at bounding box center [321, 459] width 101 height 25
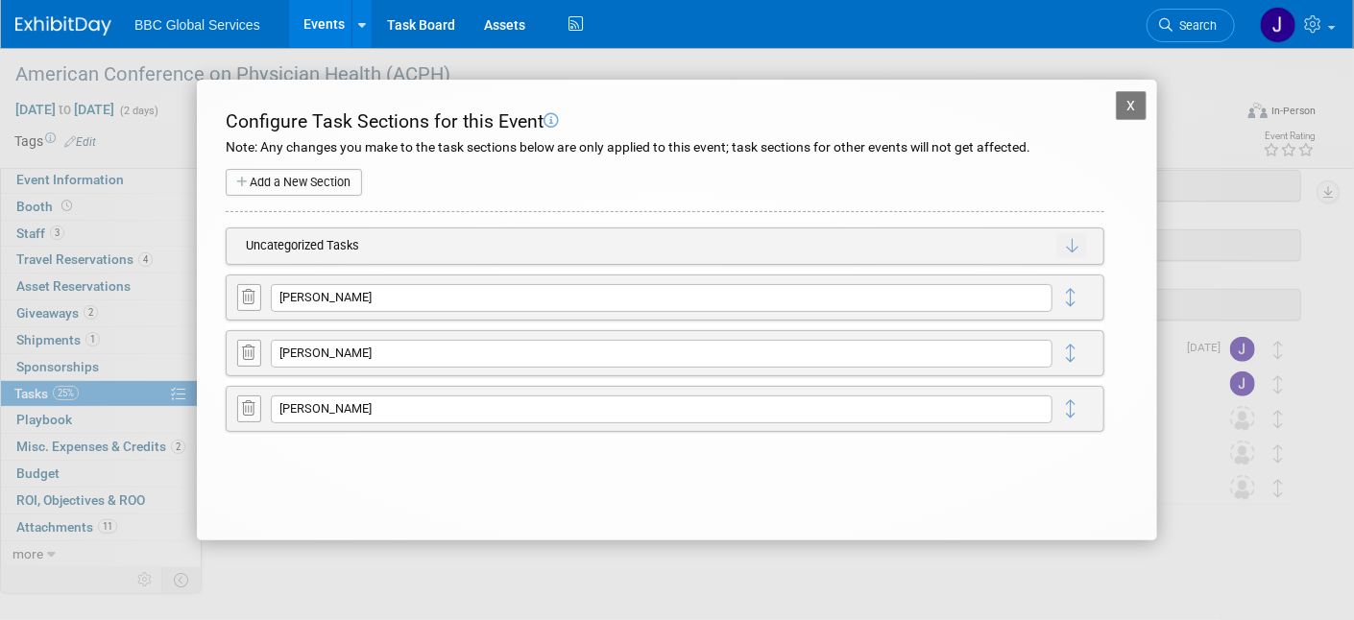
click at [1124, 105] on button "X" at bounding box center [1131, 105] width 31 height 29
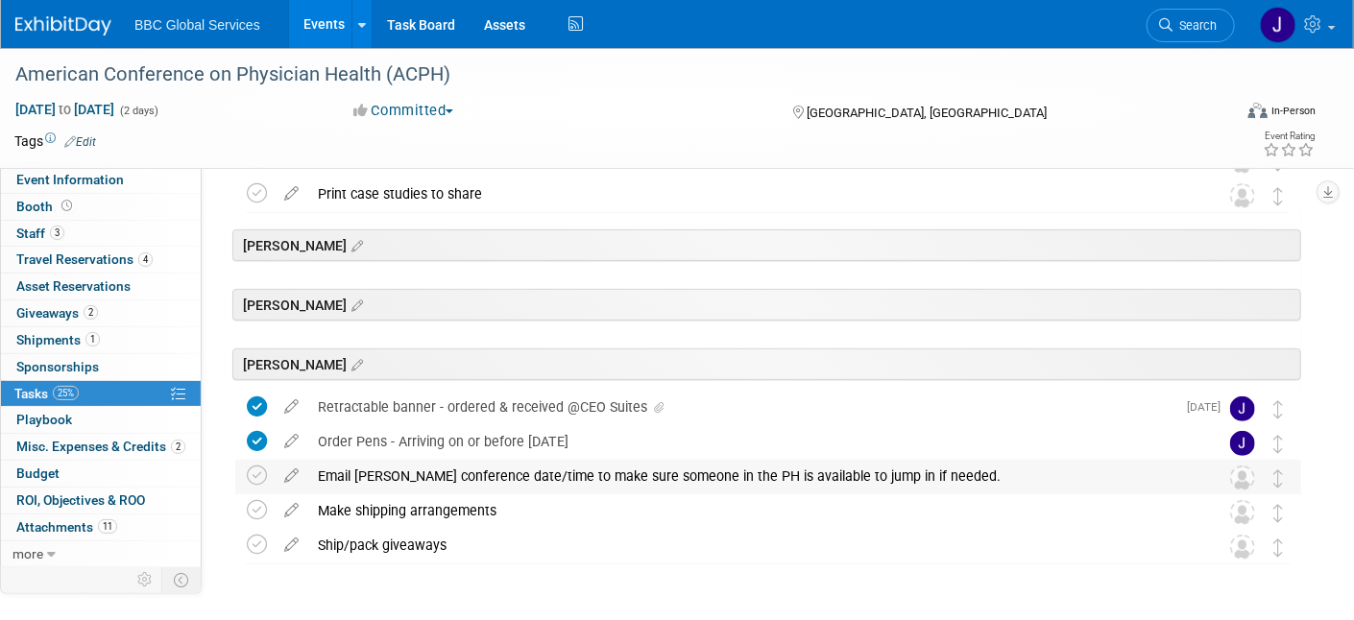
scroll to position [200, 0]
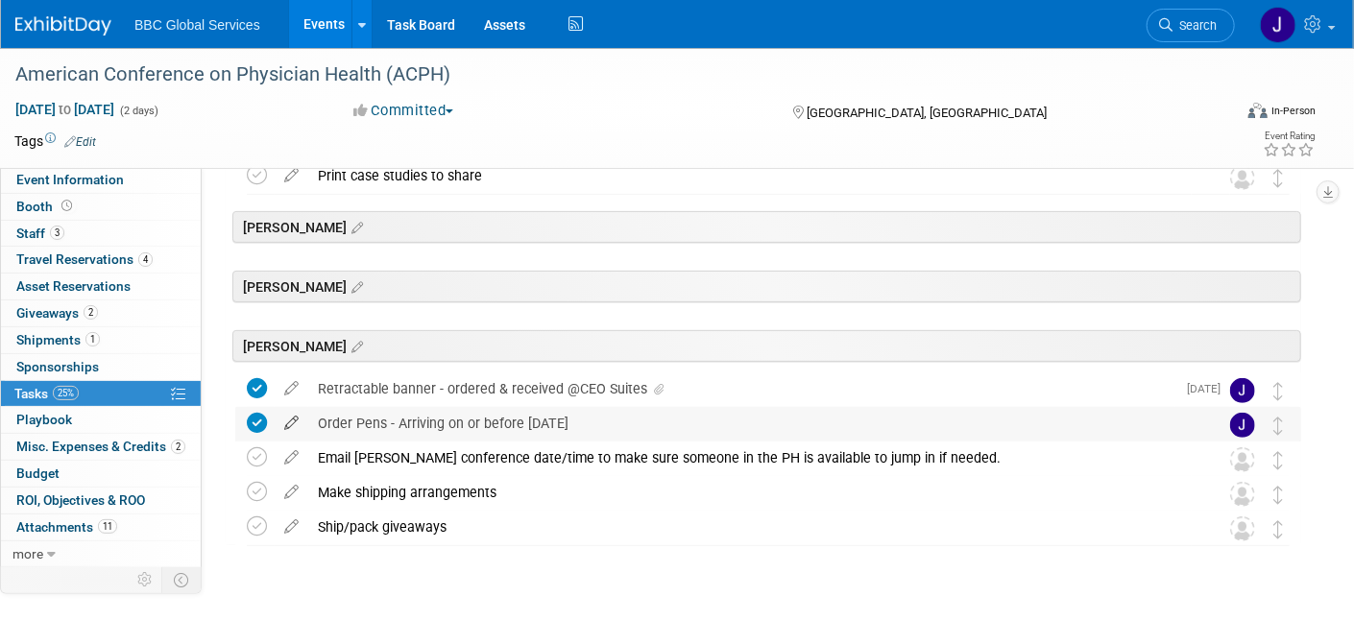
click at [285, 421] on icon at bounding box center [292, 419] width 34 height 24
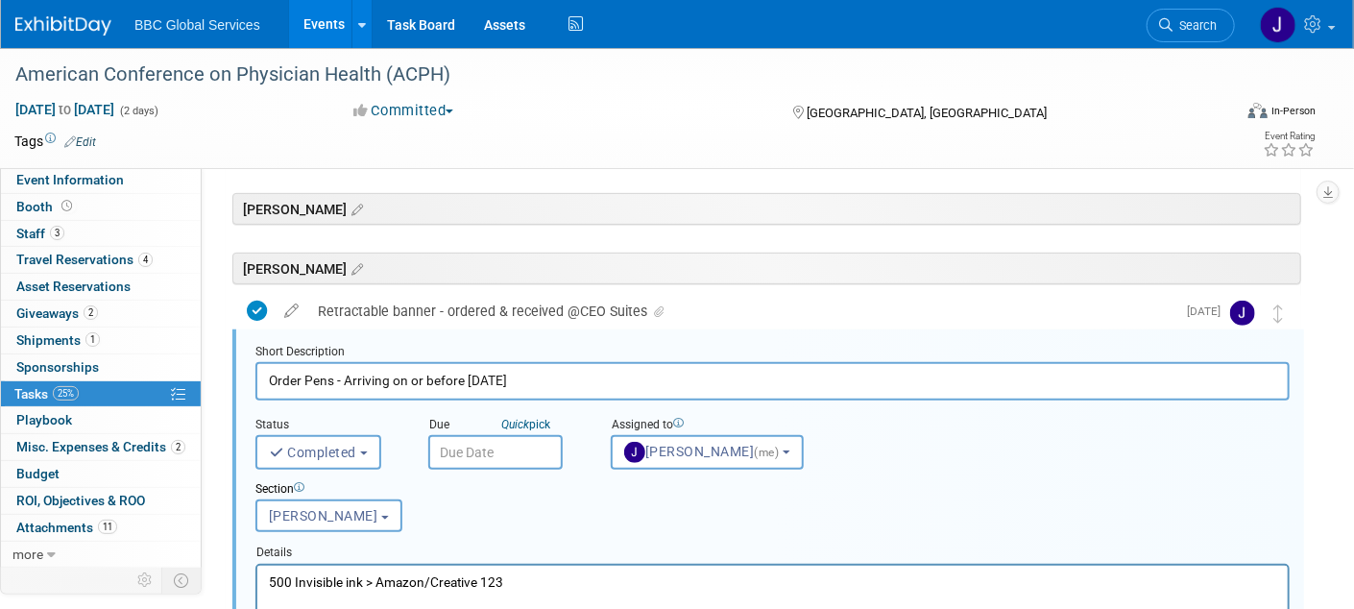
scroll to position [253, 0]
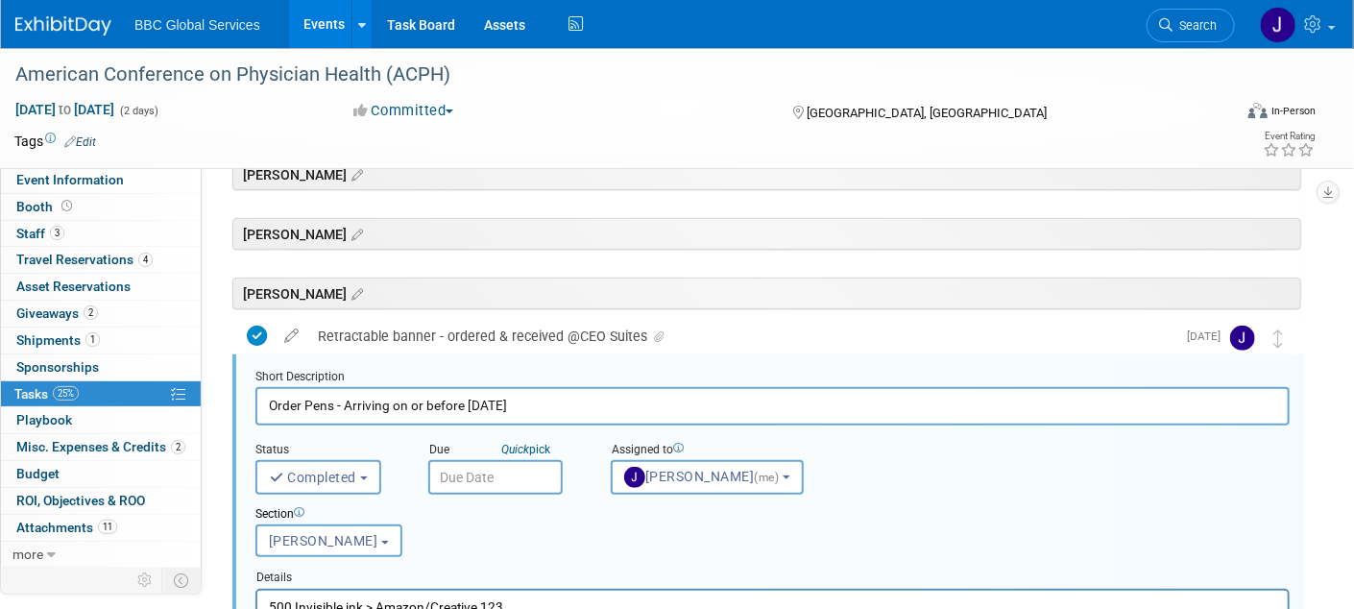
click at [269, 407] on input "Order Pens - Arriving on or before Sept 5th" at bounding box center [772, 405] width 1034 height 37
drag, startPoint x: 270, startPoint y: 404, endPoint x: 304, endPoint y: 404, distance: 34.6
click at [304, 404] on input "REC'D 8.28.25 Order Pens - Arriving on or before Sept 5th" at bounding box center [772, 405] width 1034 height 37
type input "Order Pens - Arriving on or before Sept 5th"
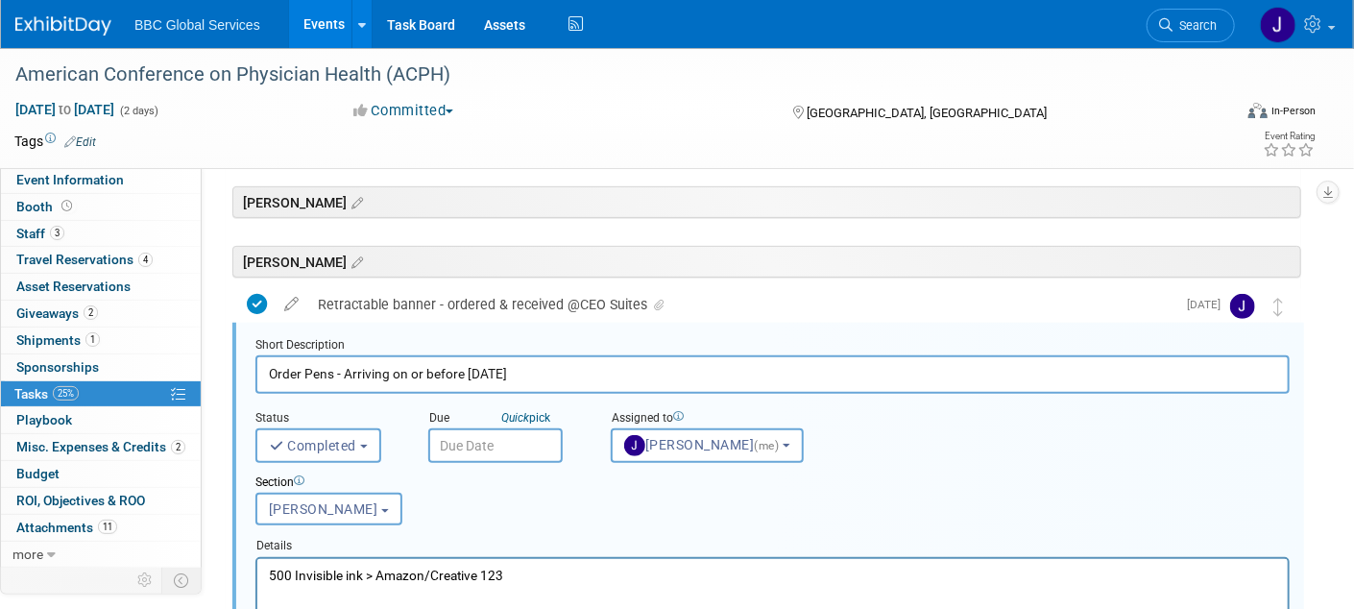
scroll to position [285, 0]
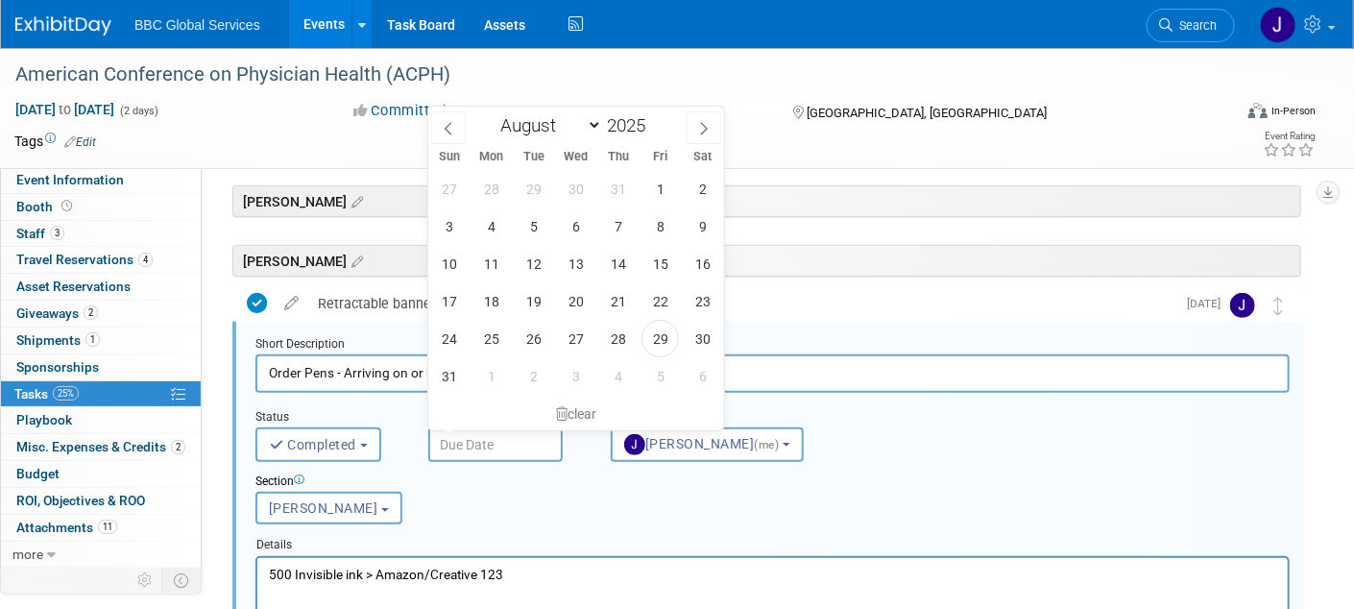
click at [466, 449] on input "text" at bounding box center [495, 444] width 134 height 35
click at [656, 367] on span "5" at bounding box center [659, 375] width 37 height 37
type input "Sep 5, 2025"
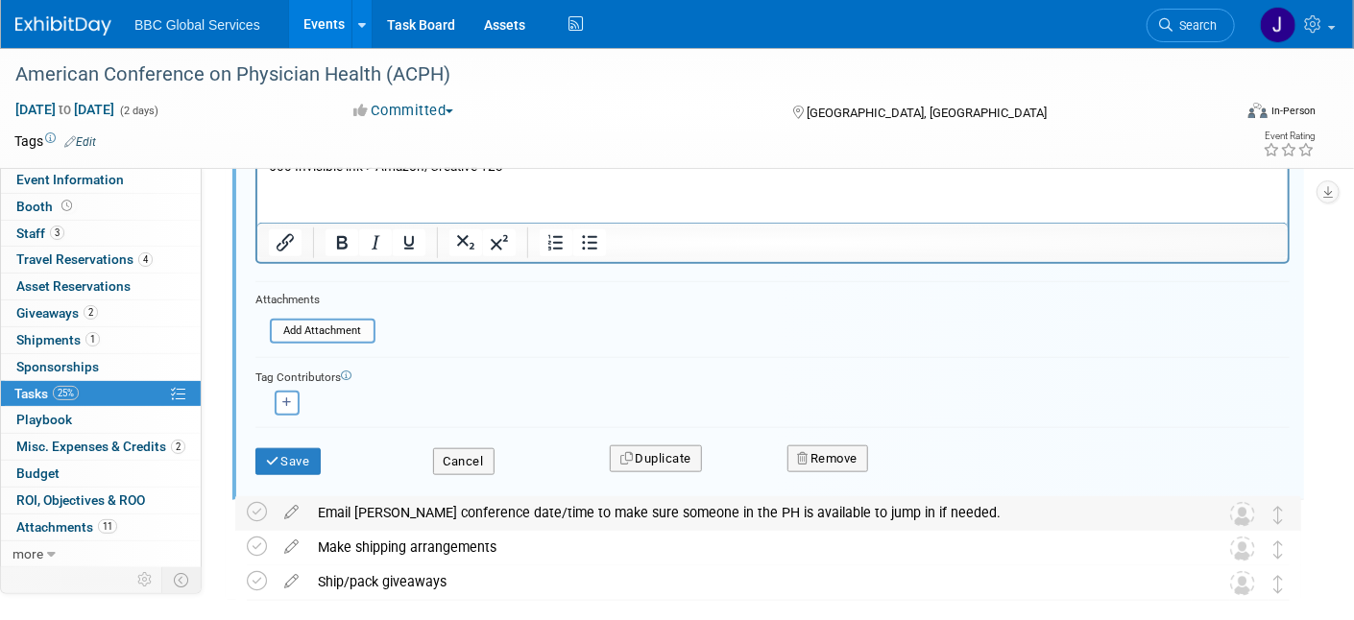
scroll to position [698, 0]
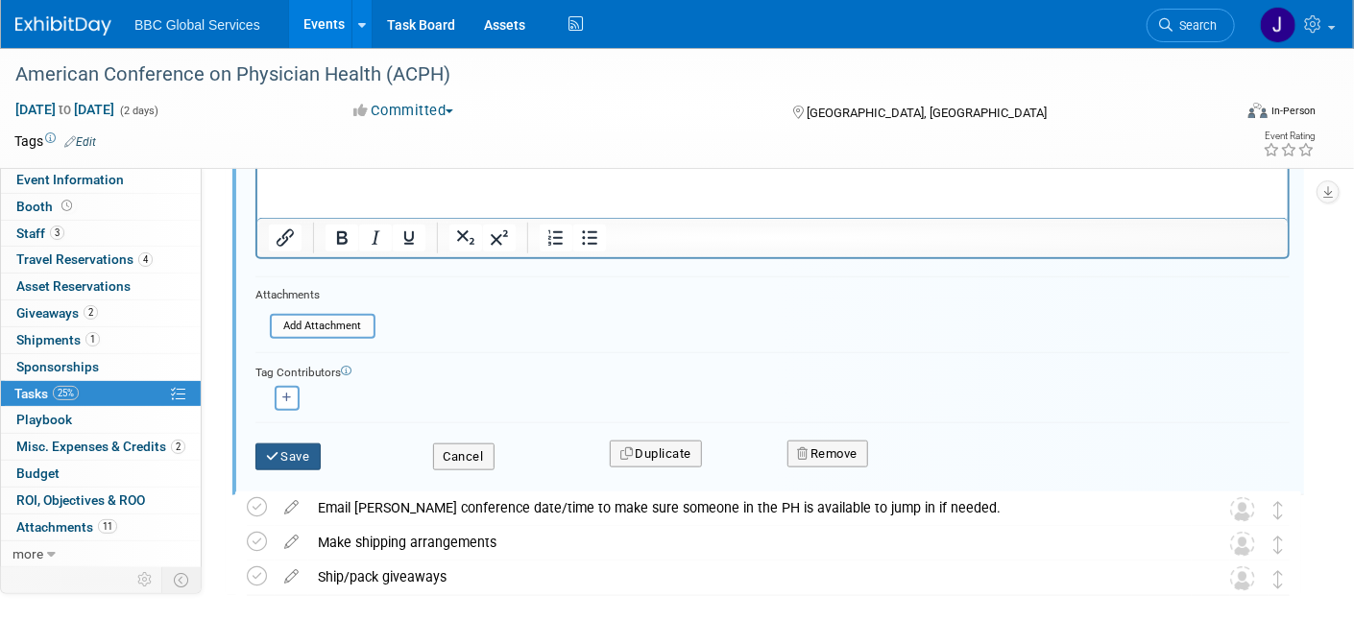
click at [299, 454] on button "Save" at bounding box center [287, 457] width 65 height 27
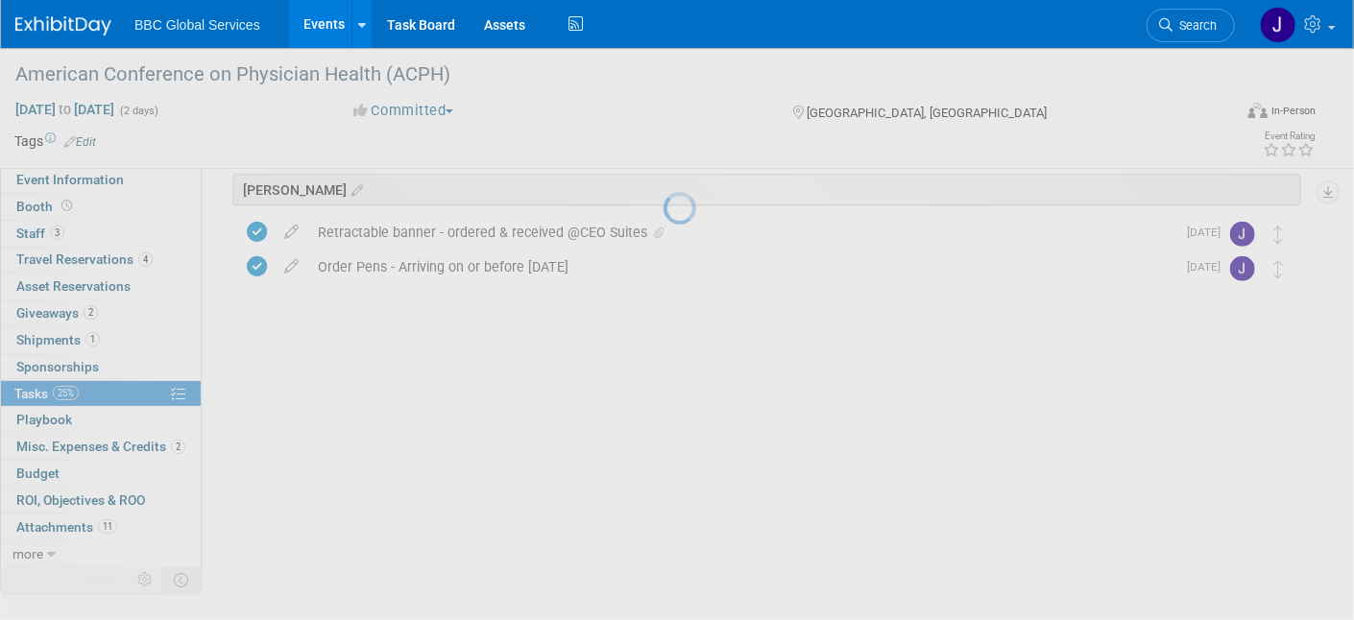
scroll to position [242, 0]
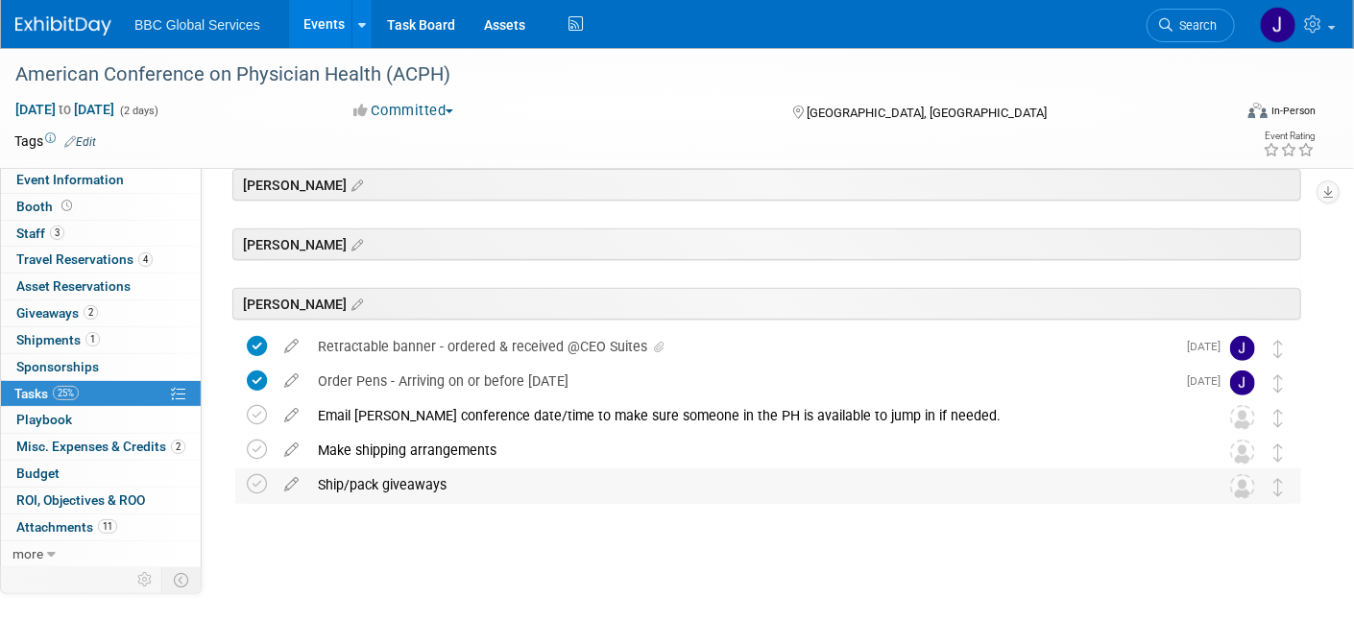
click at [405, 485] on div "Ship/pack giveaways" at bounding box center [750, 485] width 884 height 33
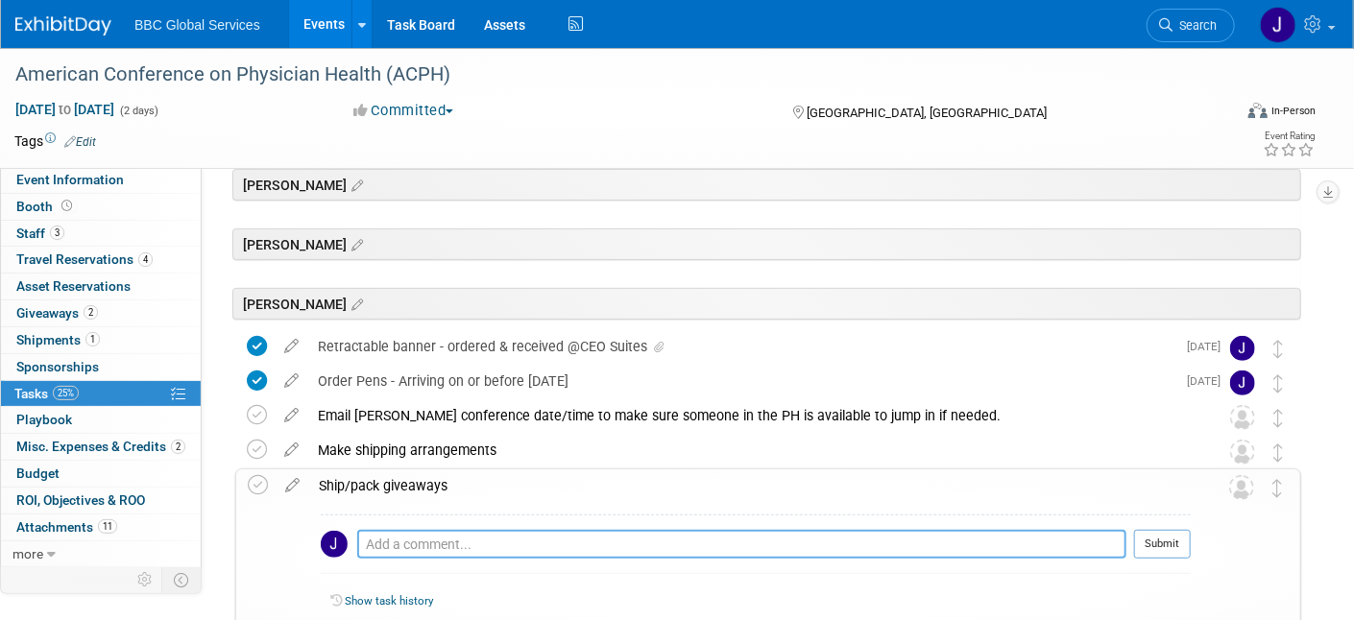
click at [400, 541] on textarea at bounding box center [741, 544] width 769 height 29
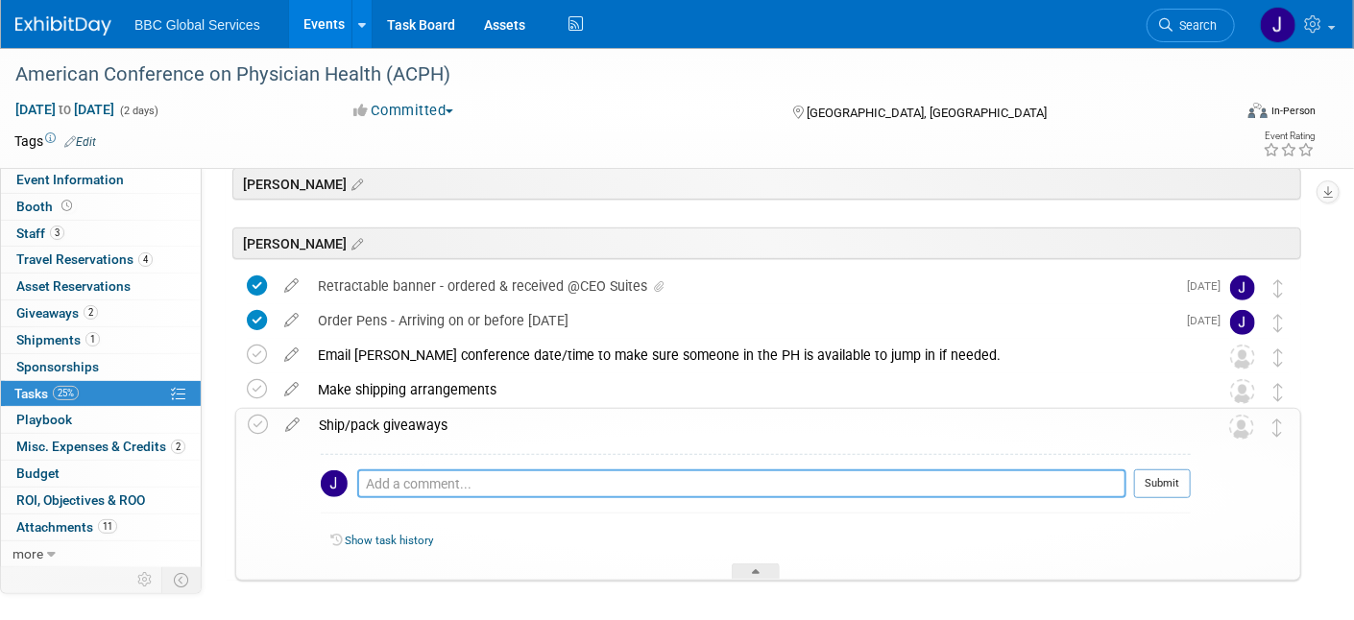
scroll to position [308, 0]
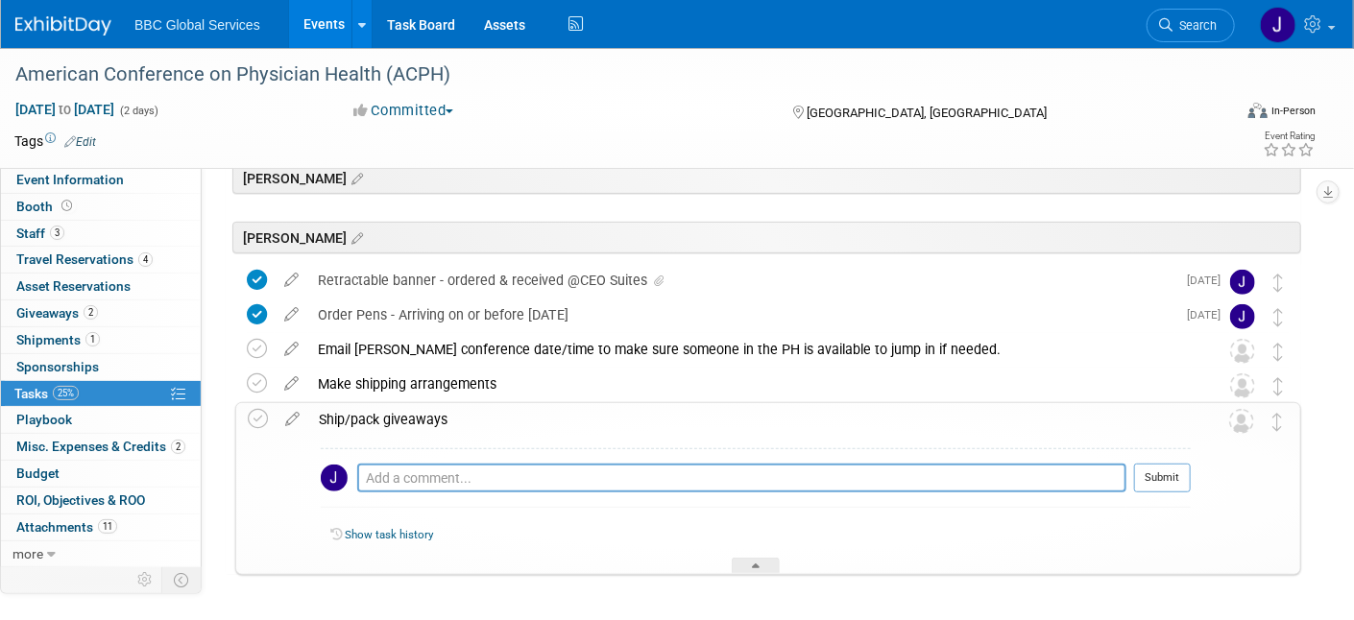
click at [444, 425] on div "Ship/pack giveaways" at bounding box center [750, 419] width 882 height 33
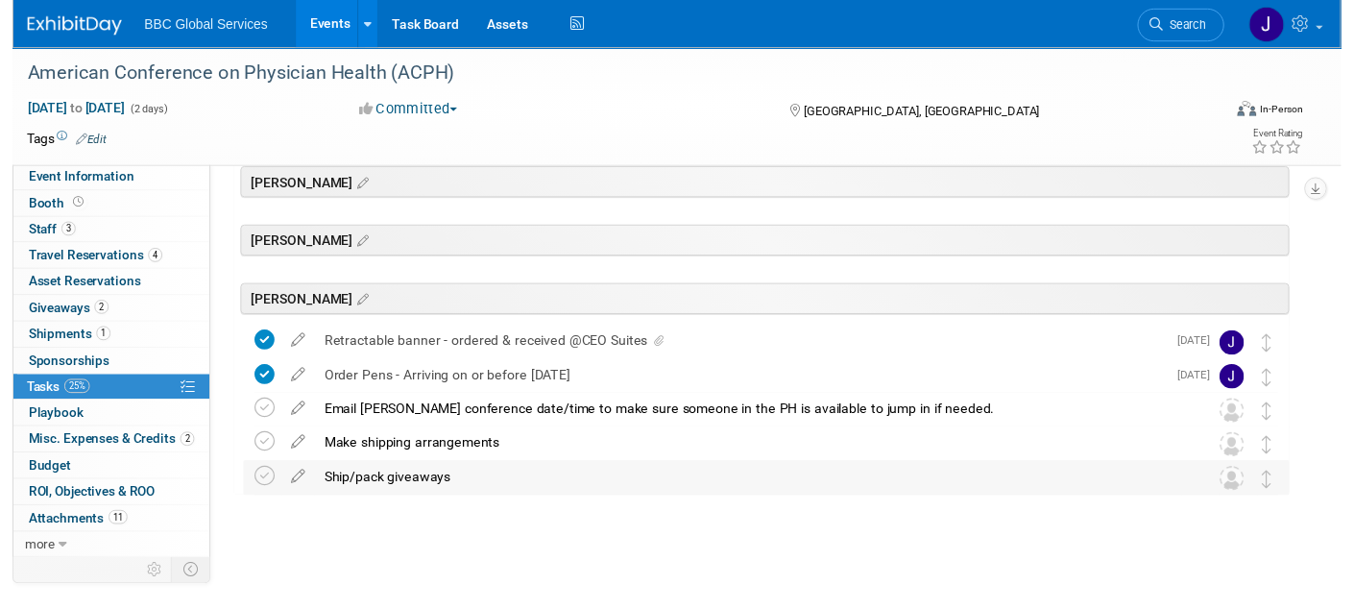
scroll to position [242, 0]
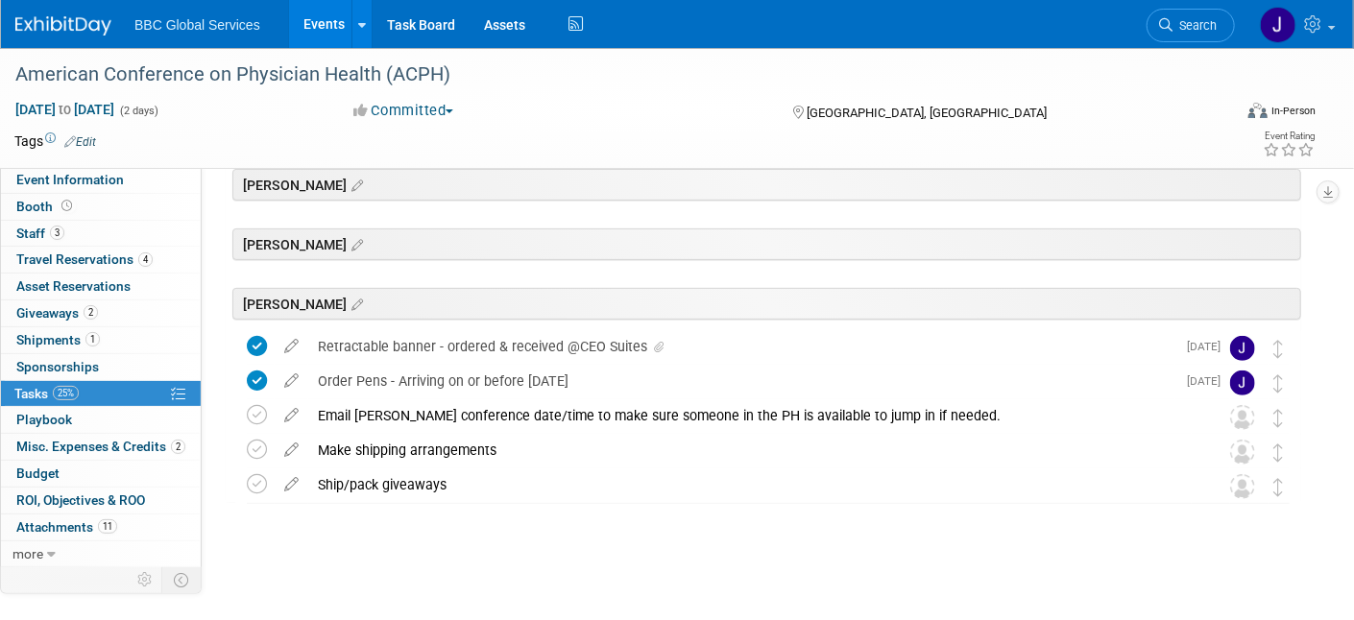
click at [286, 483] on icon at bounding box center [292, 481] width 34 height 24
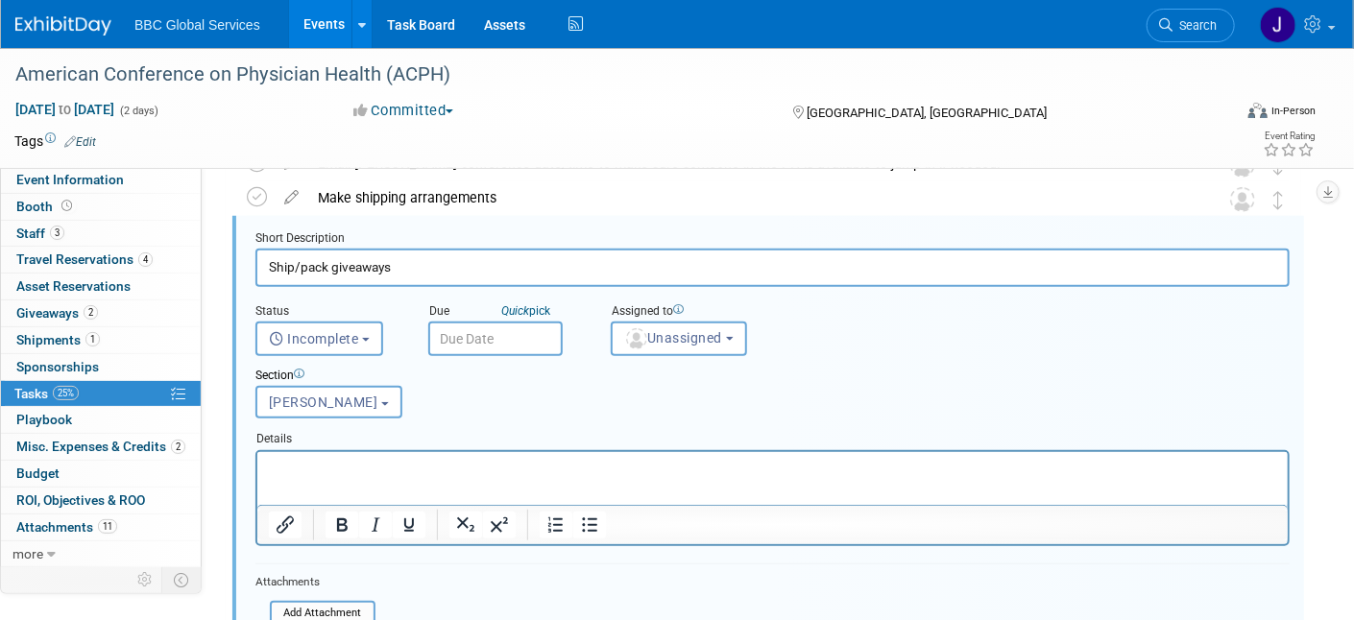
scroll to position [516, 0]
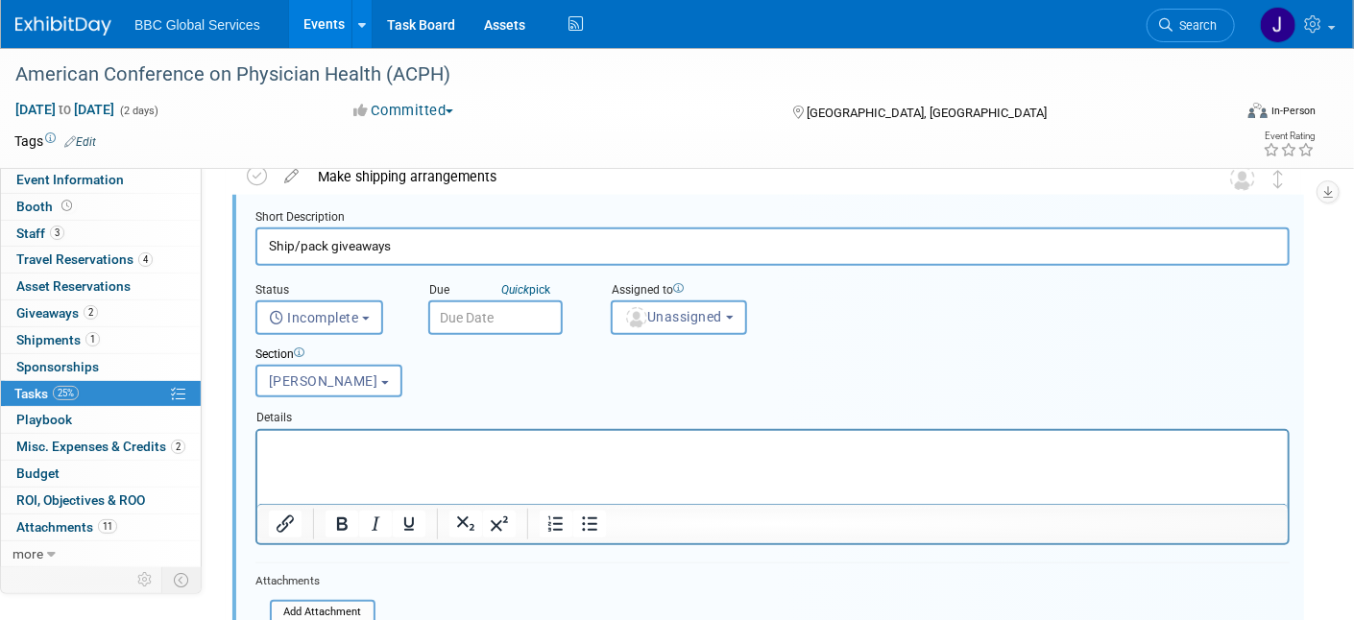
click at [280, 448] on p "Rich Text Area. Press ALT-0 for help." at bounding box center [772, 447] width 1008 height 18
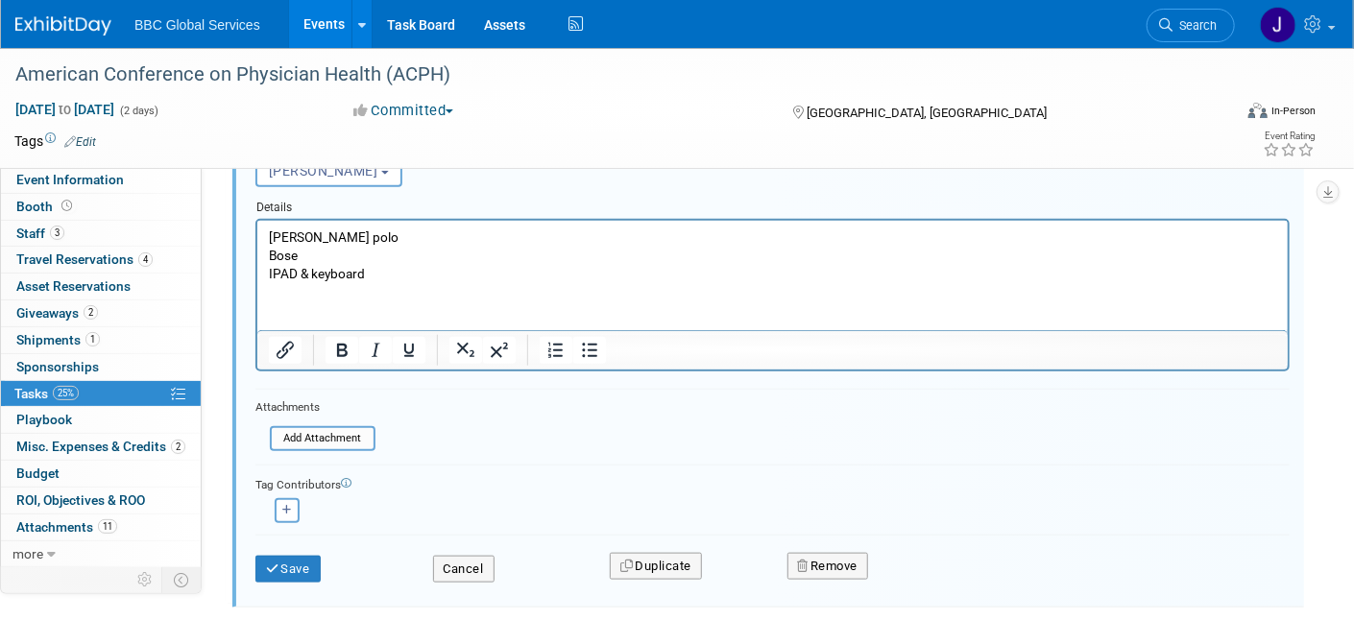
scroll to position [824, 0]
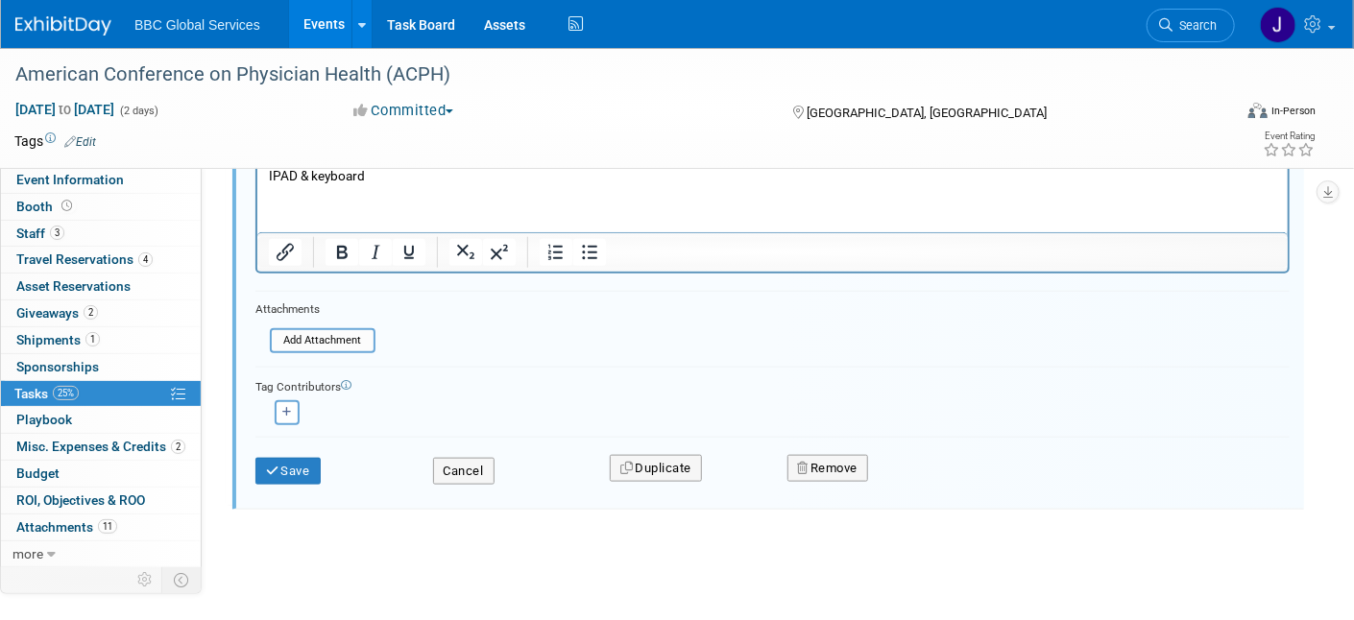
click at [286, 463] on button "Save" at bounding box center [287, 471] width 65 height 27
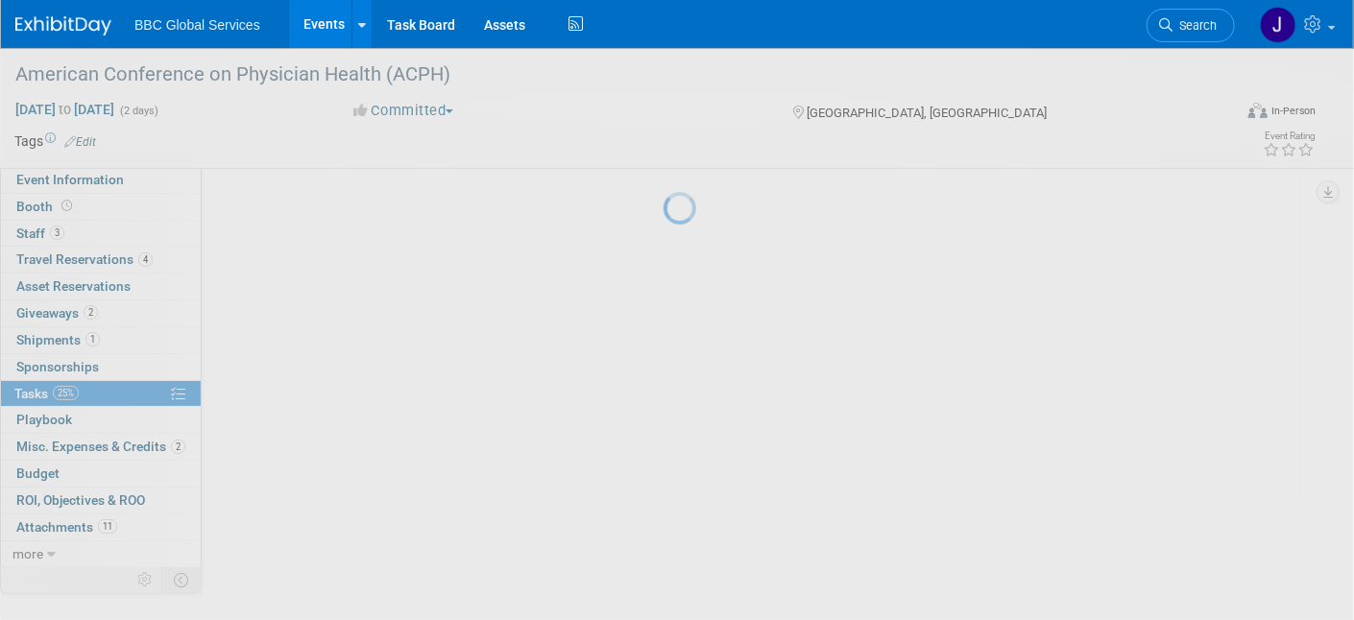
scroll to position [242, 0]
